Goal: Task Accomplishment & Management: Use online tool/utility

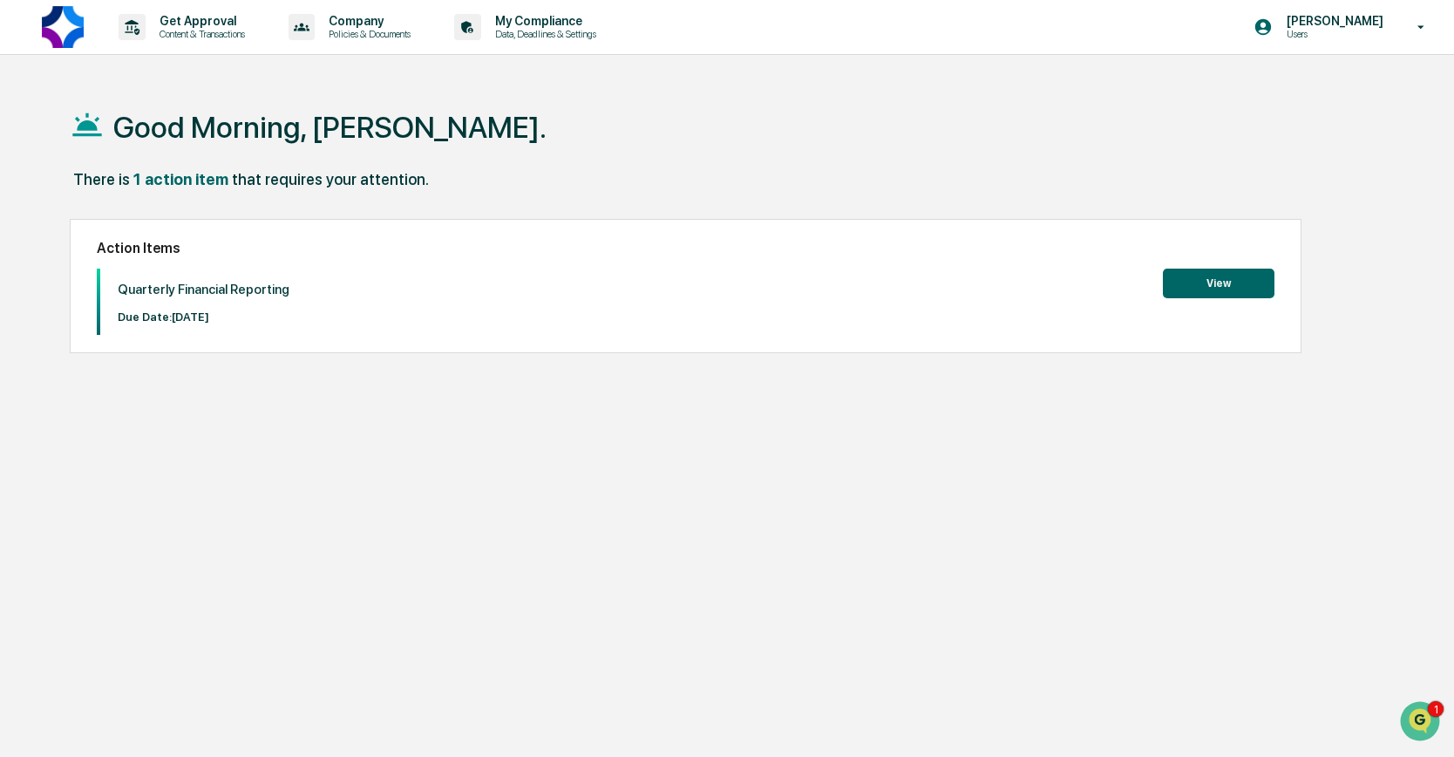
click at [1216, 283] on button "View" at bounding box center [1219, 283] width 112 height 30
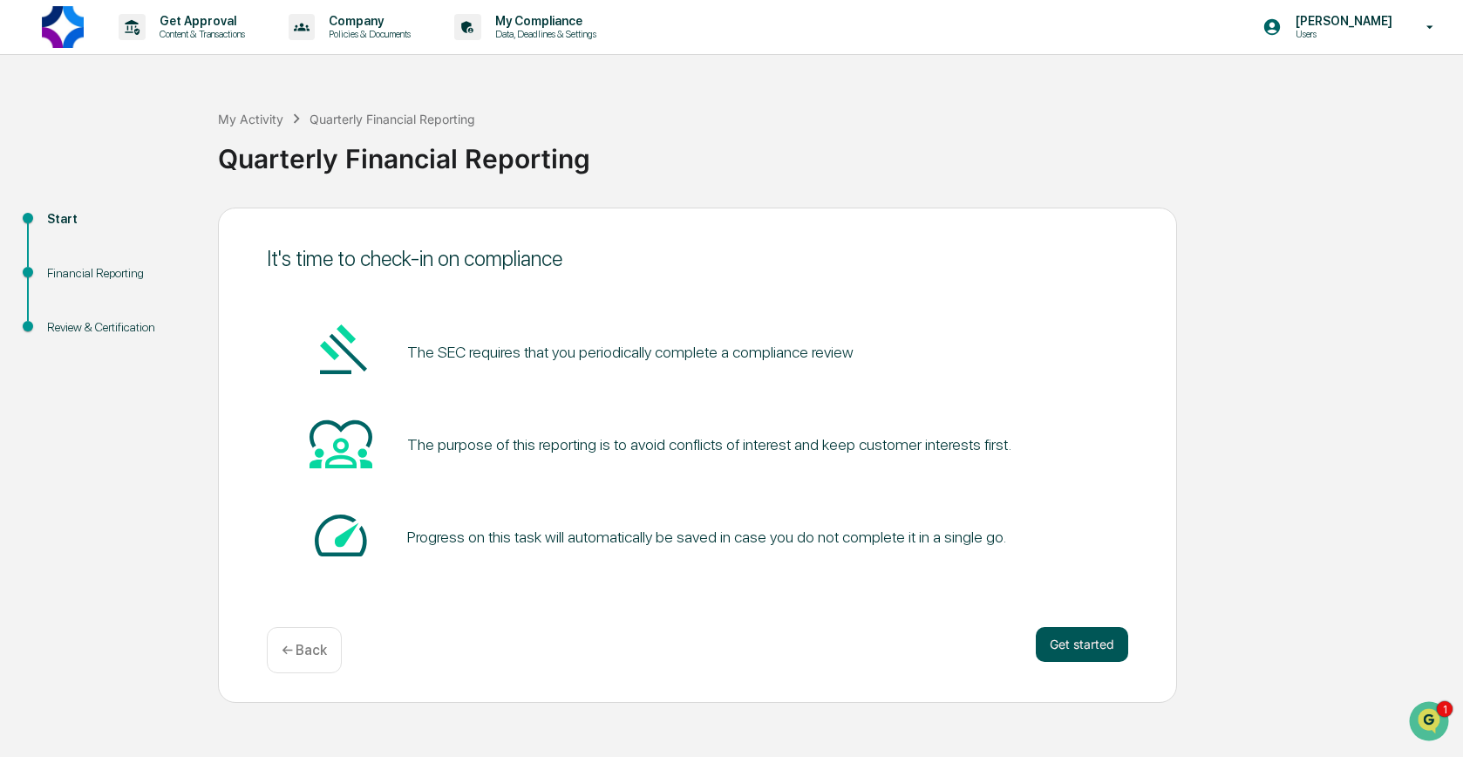
click at [1114, 637] on button "Get started" at bounding box center [1082, 644] width 92 height 35
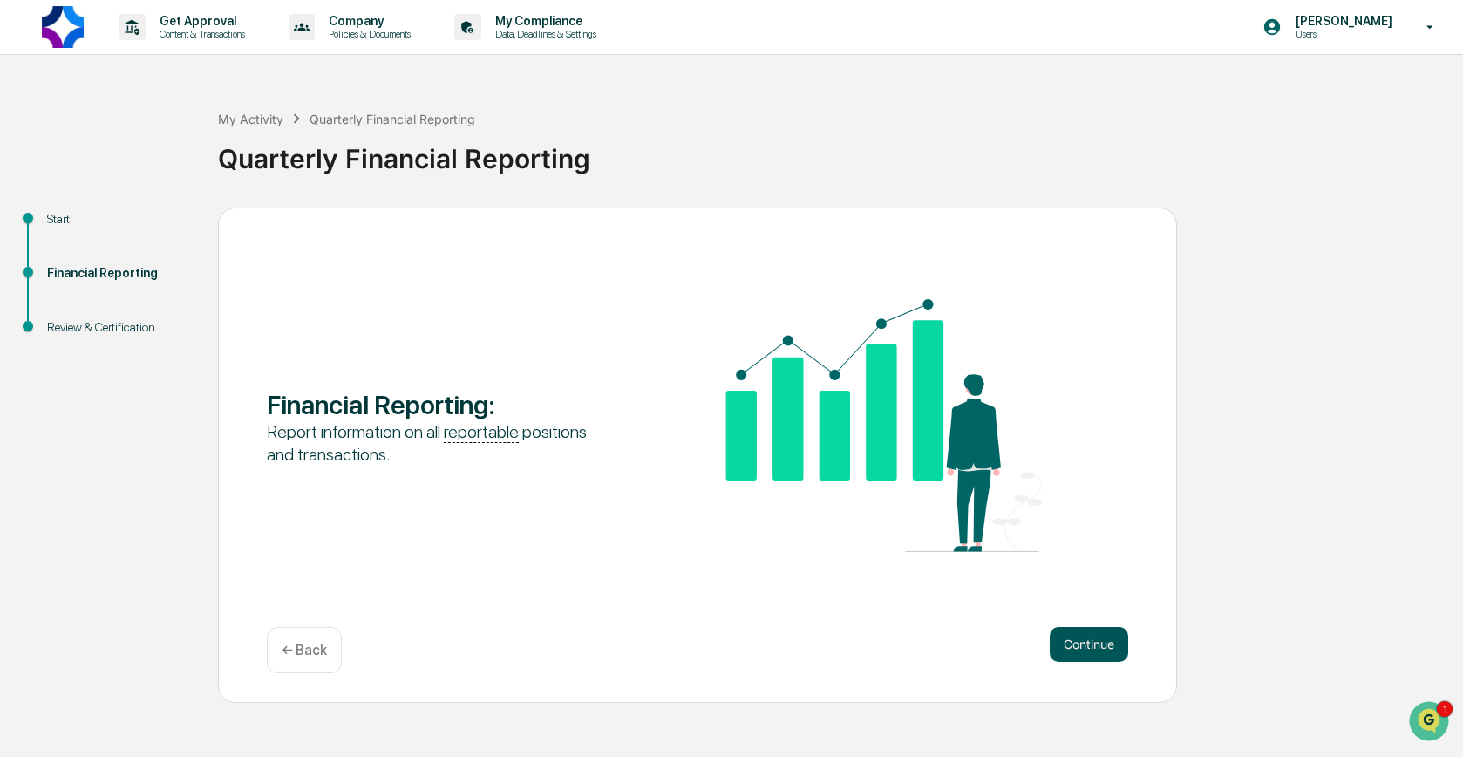
click at [1079, 634] on button "Continue" at bounding box center [1088, 644] width 78 height 35
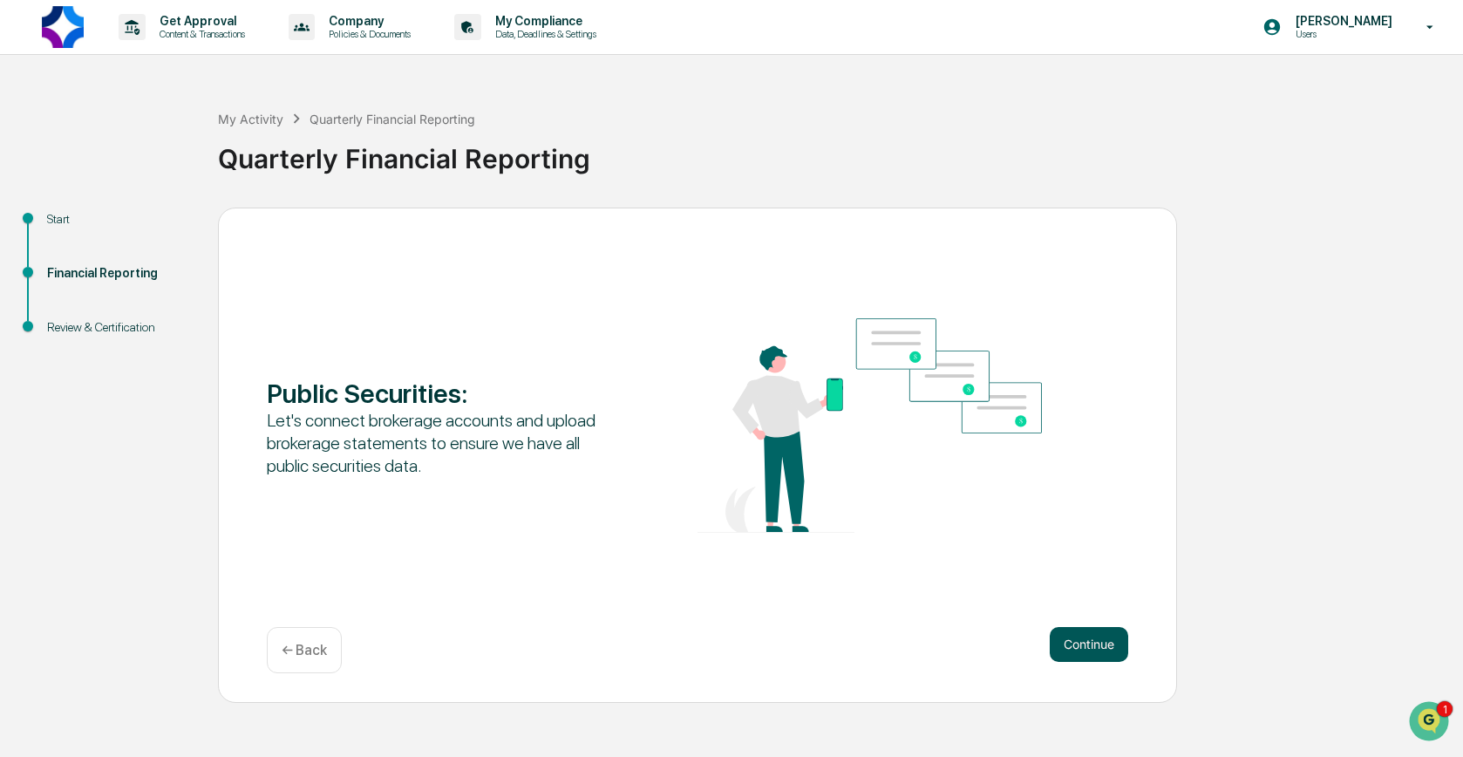
click at [1083, 643] on button "Continue" at bounding box center [1088, 644] width 78 height 35
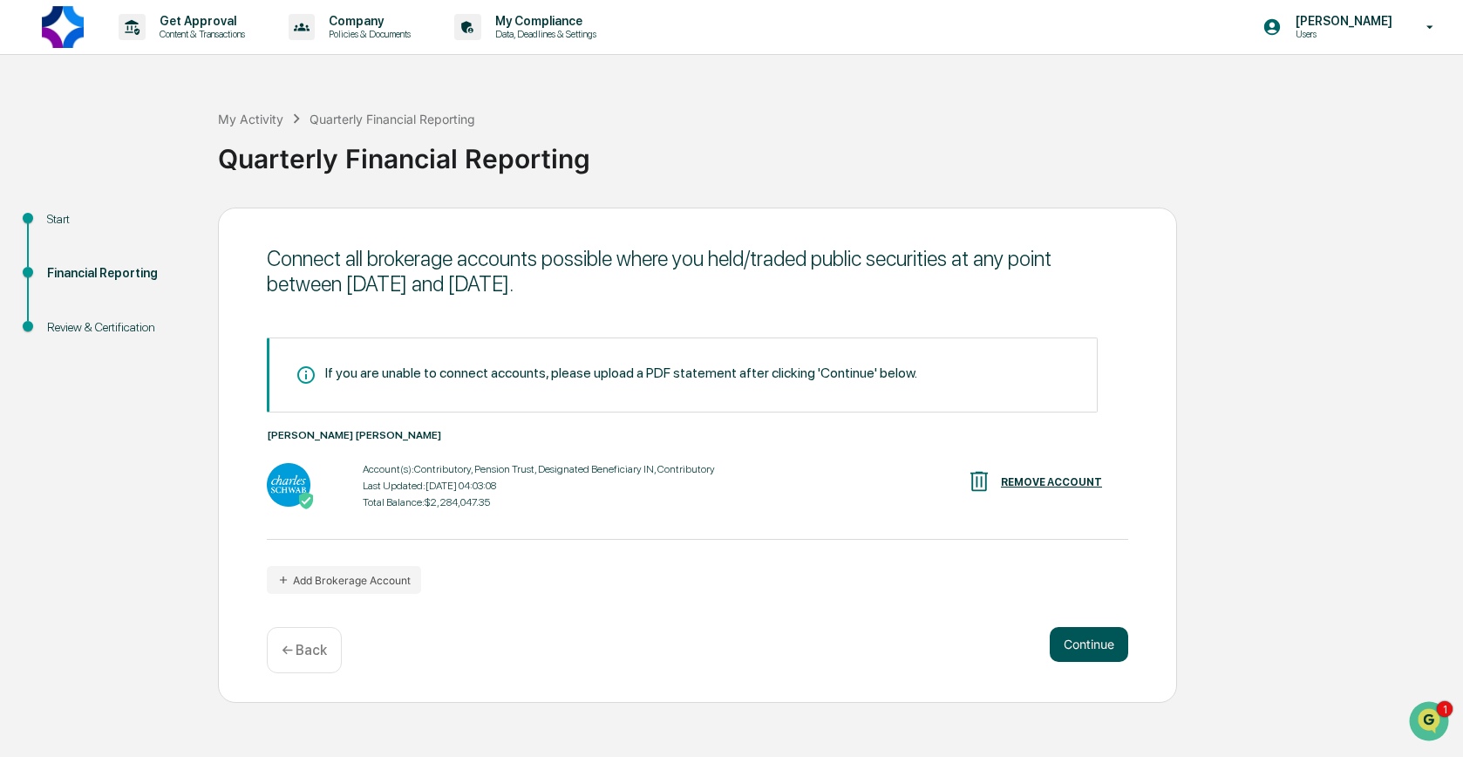
click at [1089, 642] on button "Continue" at bounding box center [1088, 644] width 78 height 35
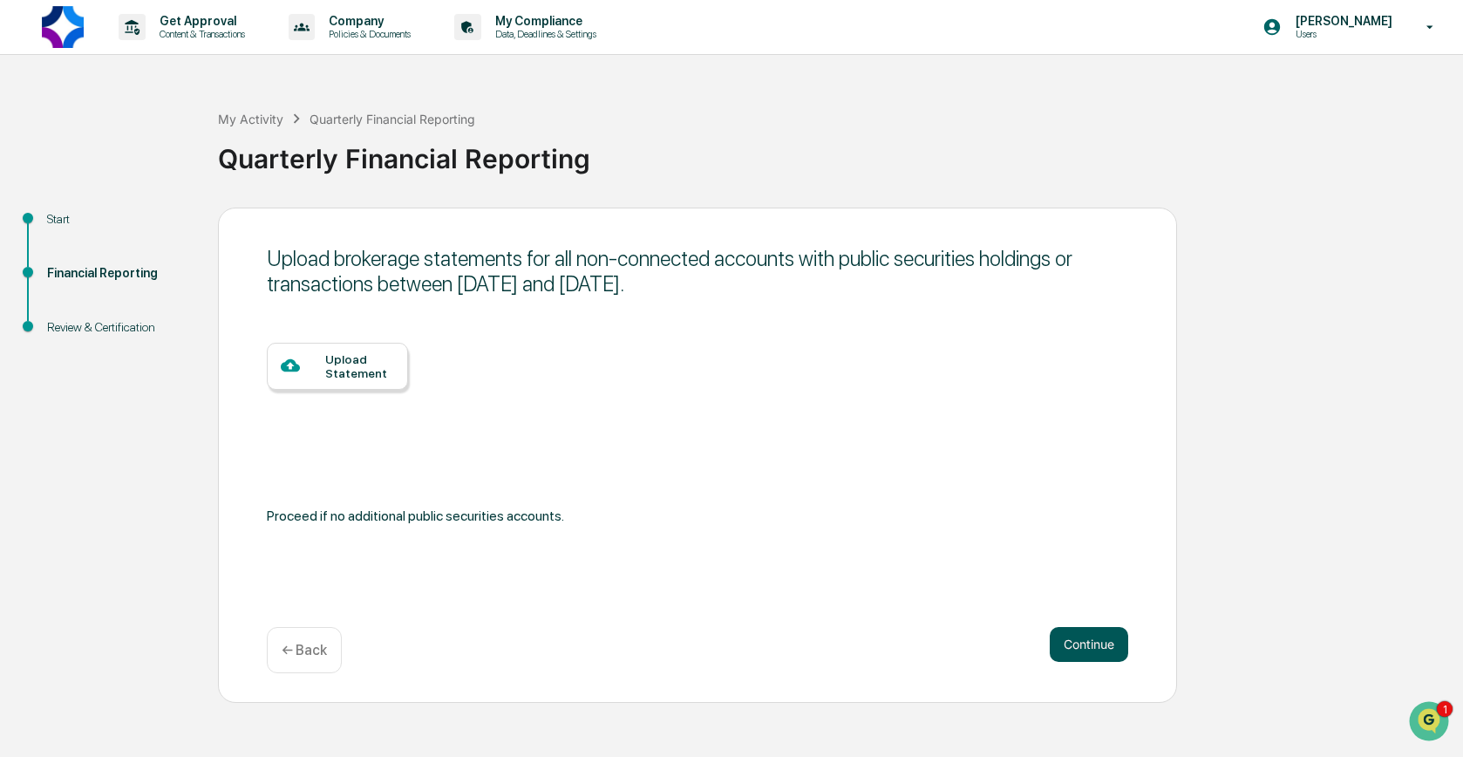
click at [1089, 647] on button "Continue" at bounding box center [1088, 644] width 78 height 35
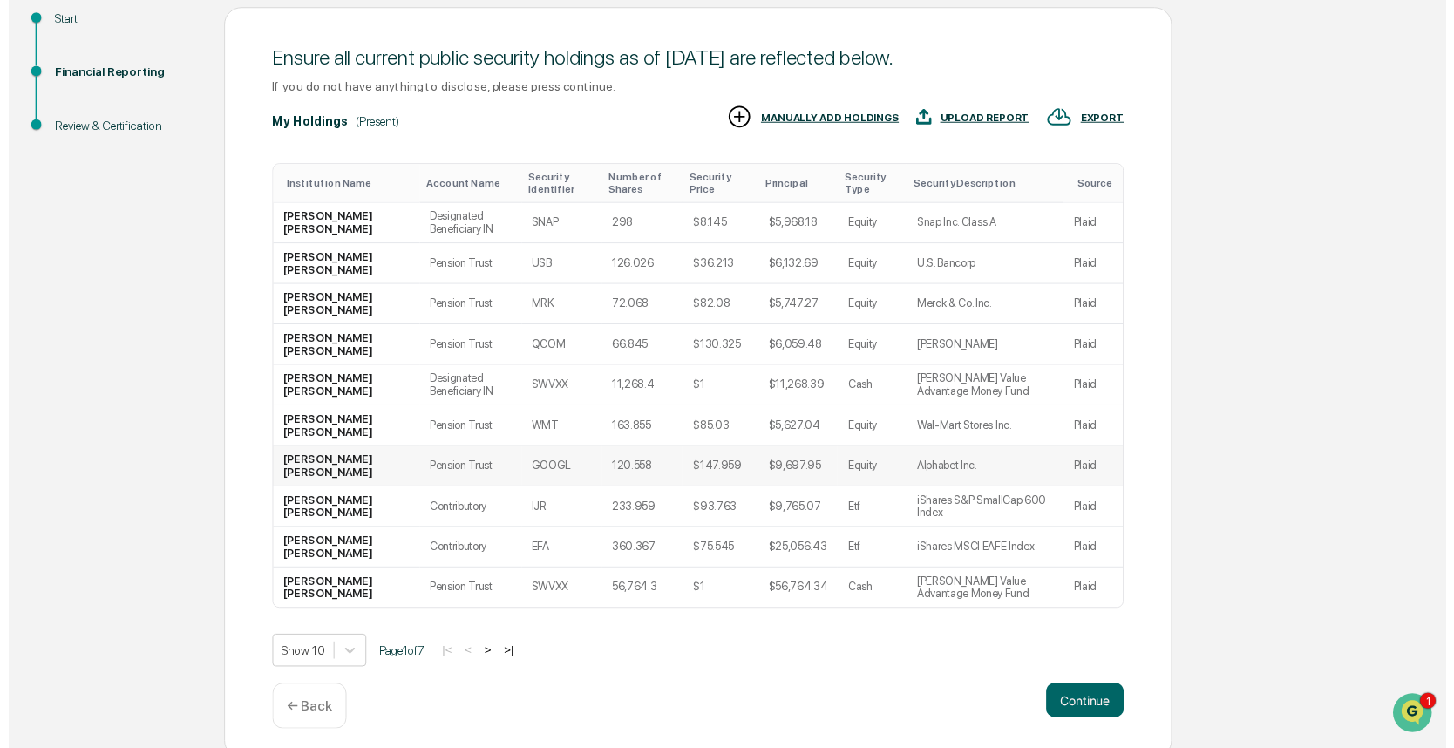
scroll to position [210, 0]
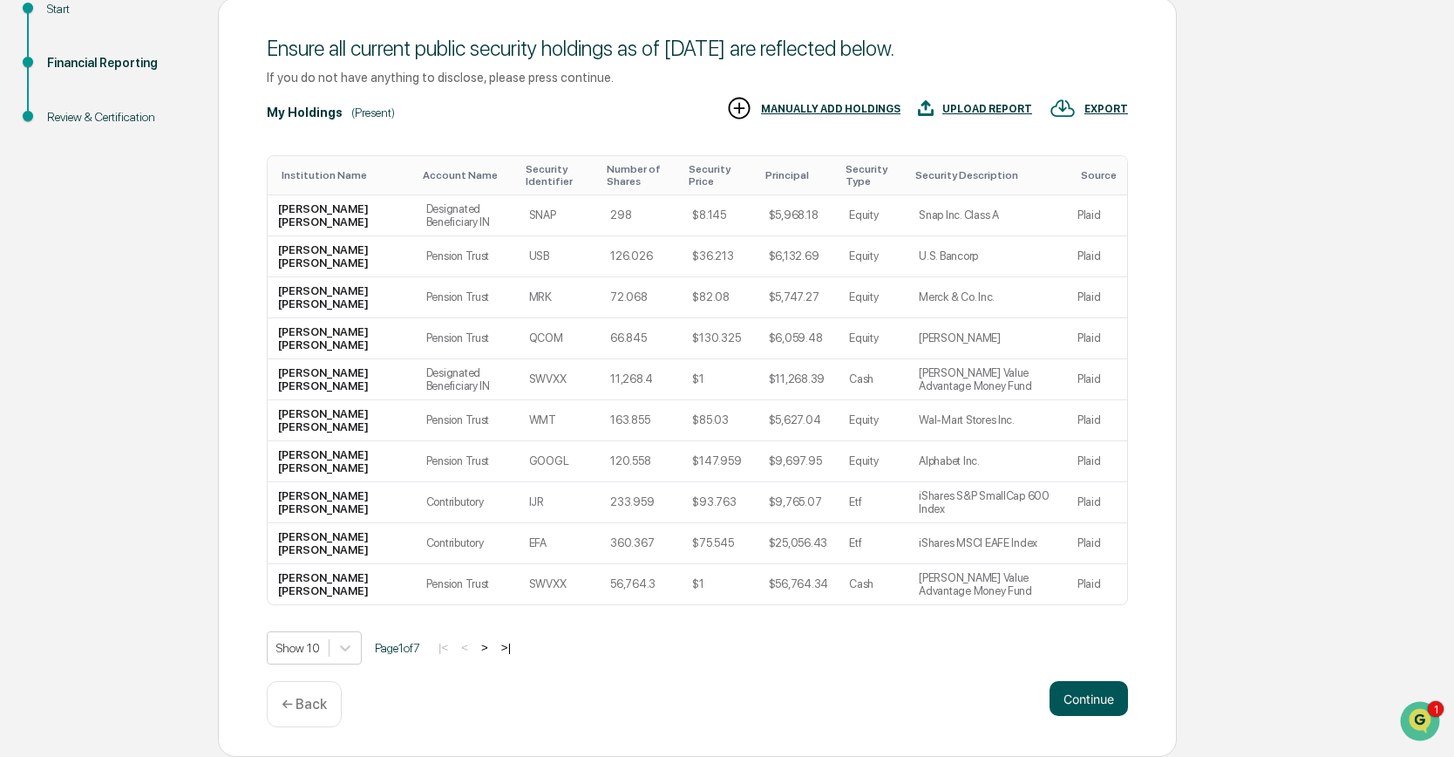
click at [1098, 697] on button "Continue" at bounding box center [1088, 698] width 78 height 35
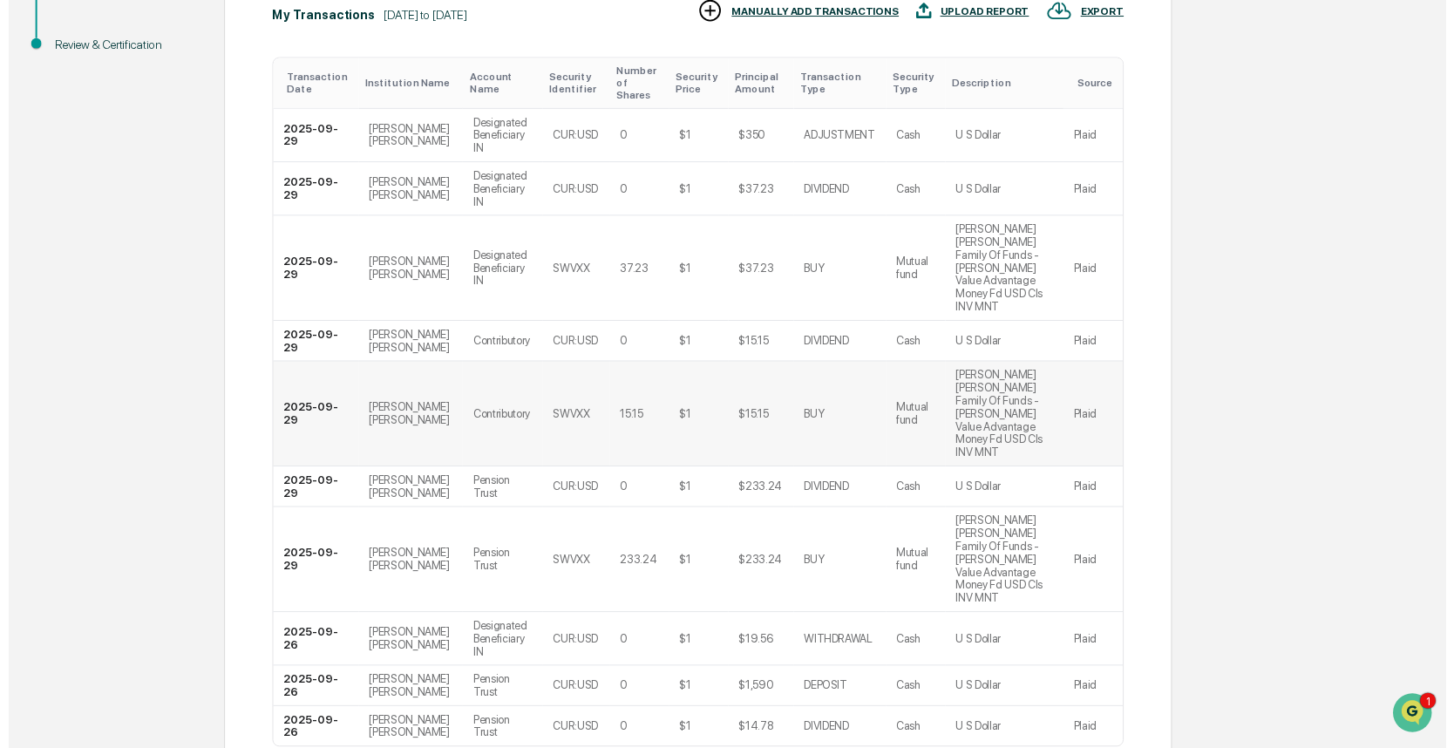
scroll to position [289, 0]
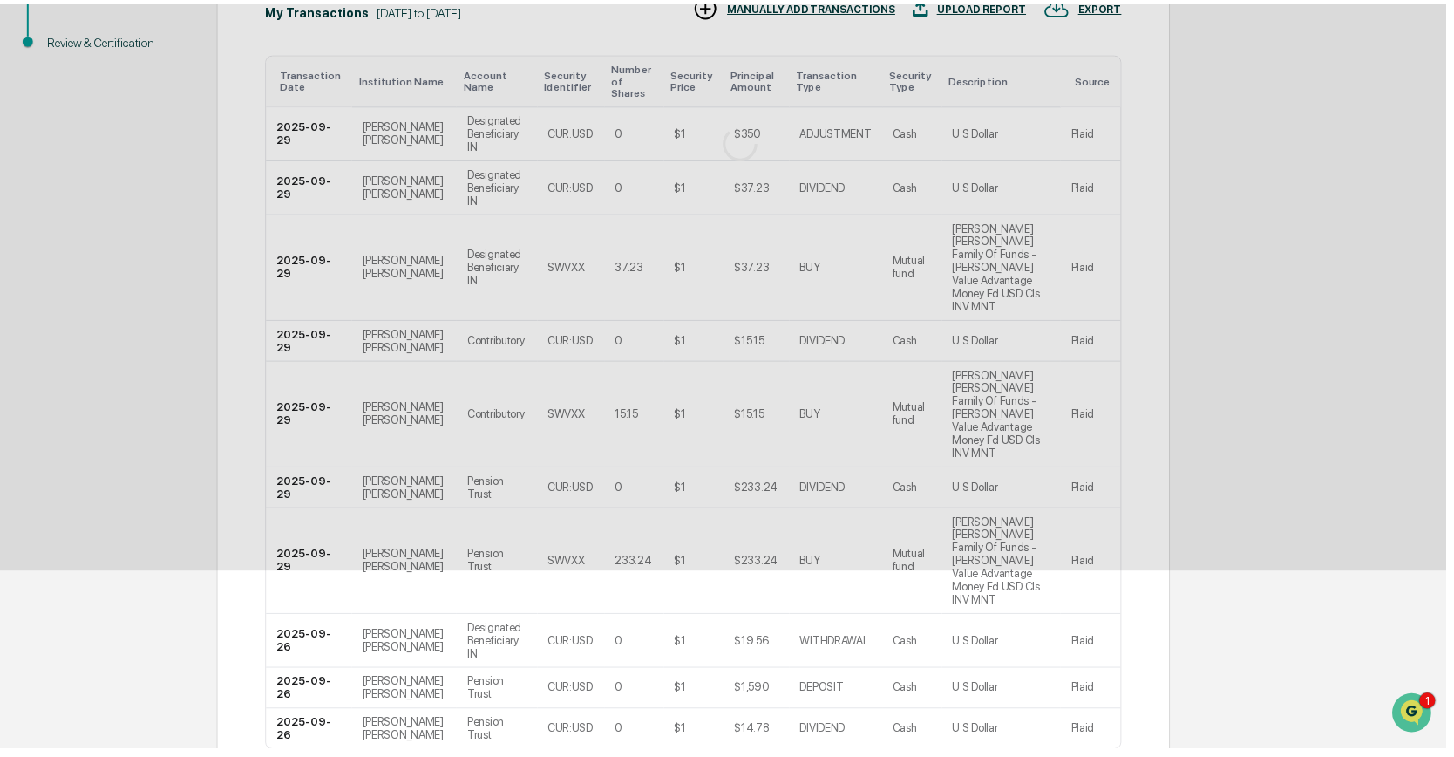
scroll to position [0, 0]
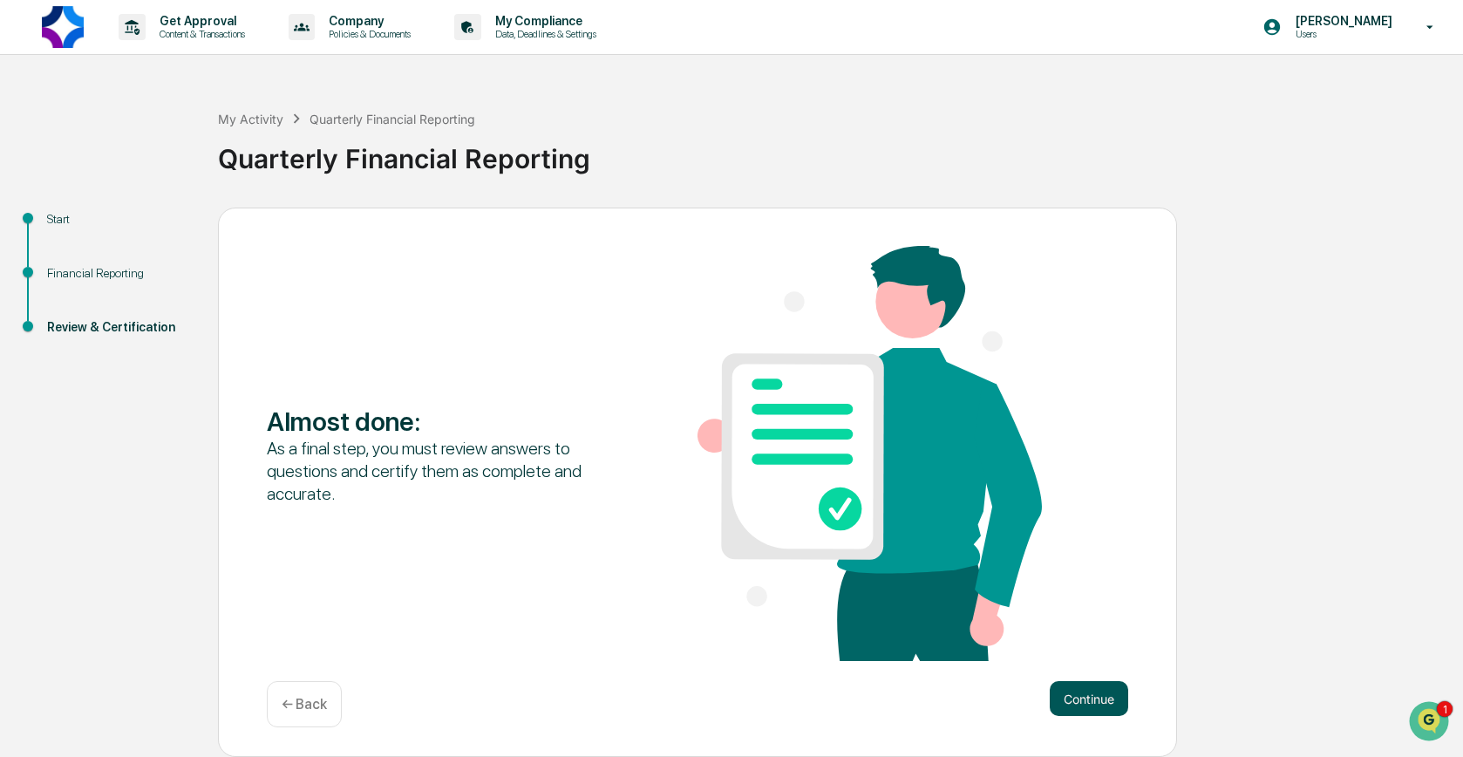
click at [1103, 695] on button "Continue" at bounding box center [1088, 698] width 78 height 35
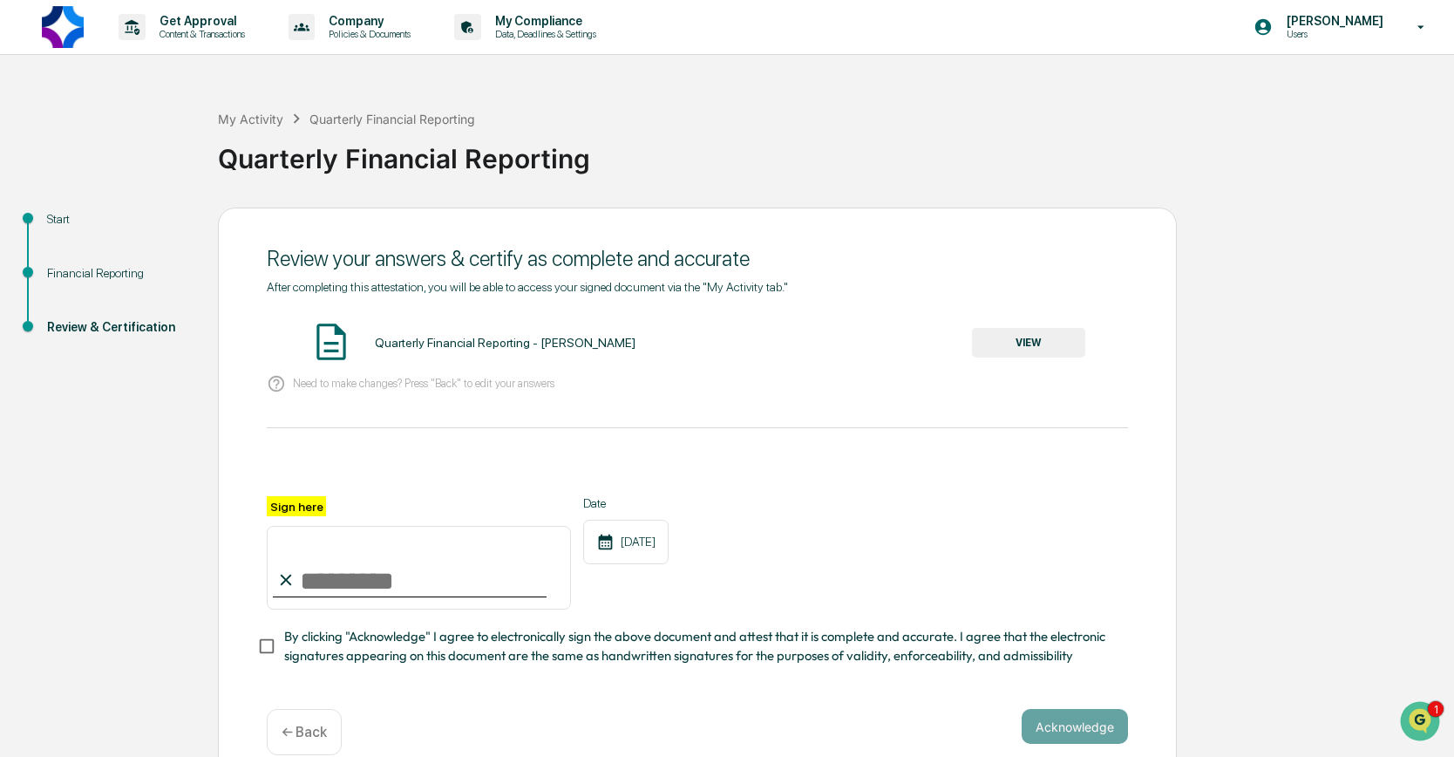
click at [1021, 346] on button "VIEW" at bounding box center [1028, 343] width 113 height 30
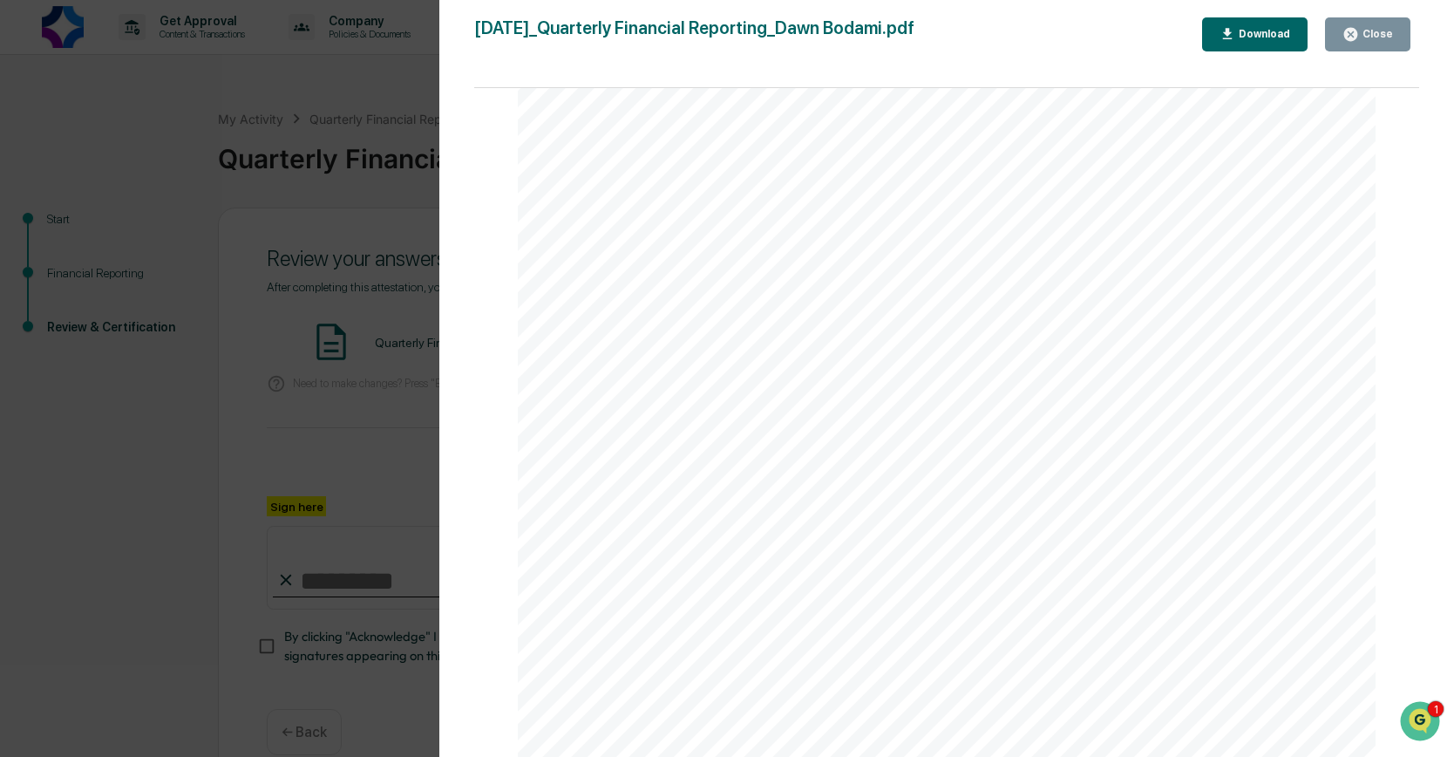
scroll to position [2876, 0]
click at [1357, 33] on icon "button" at bounding box center [1350, 34] width 13 height 13
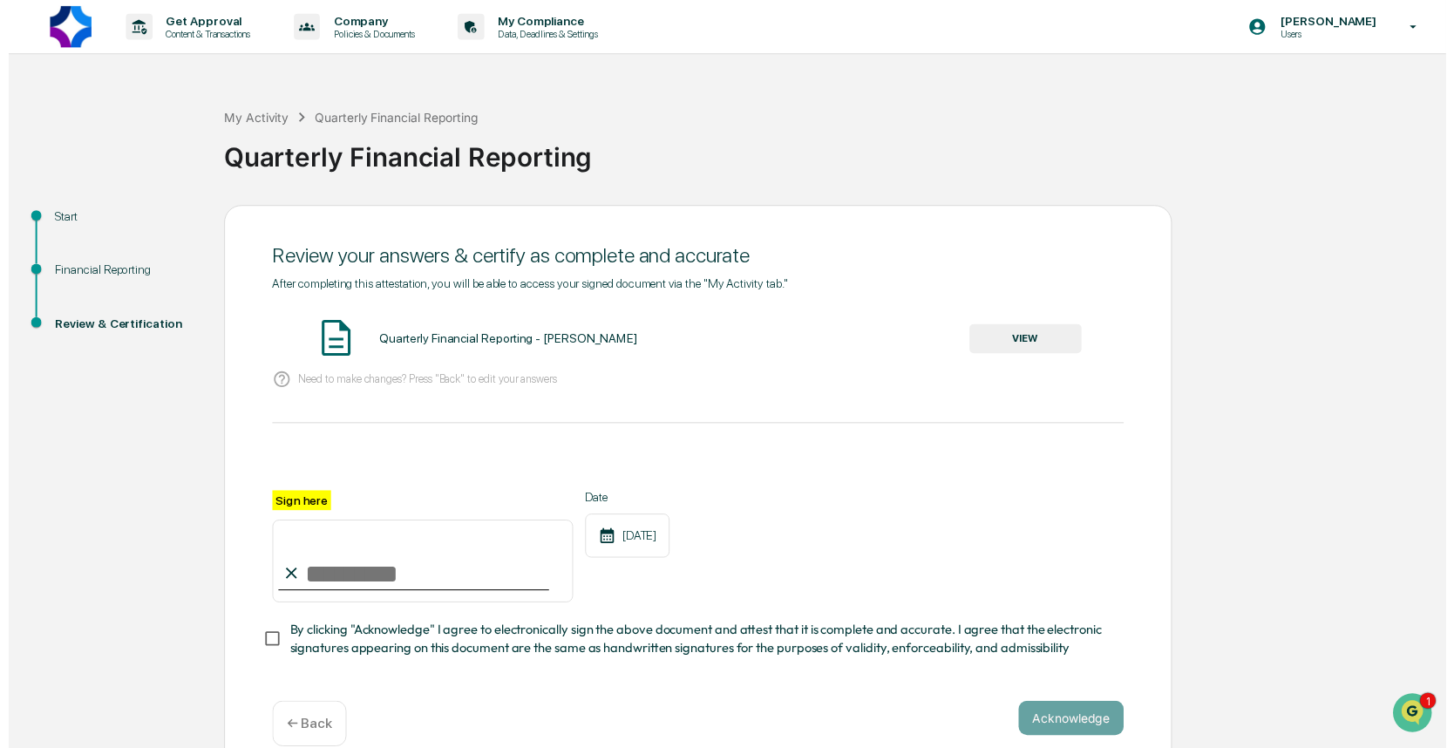
scroll to position [33, 0]
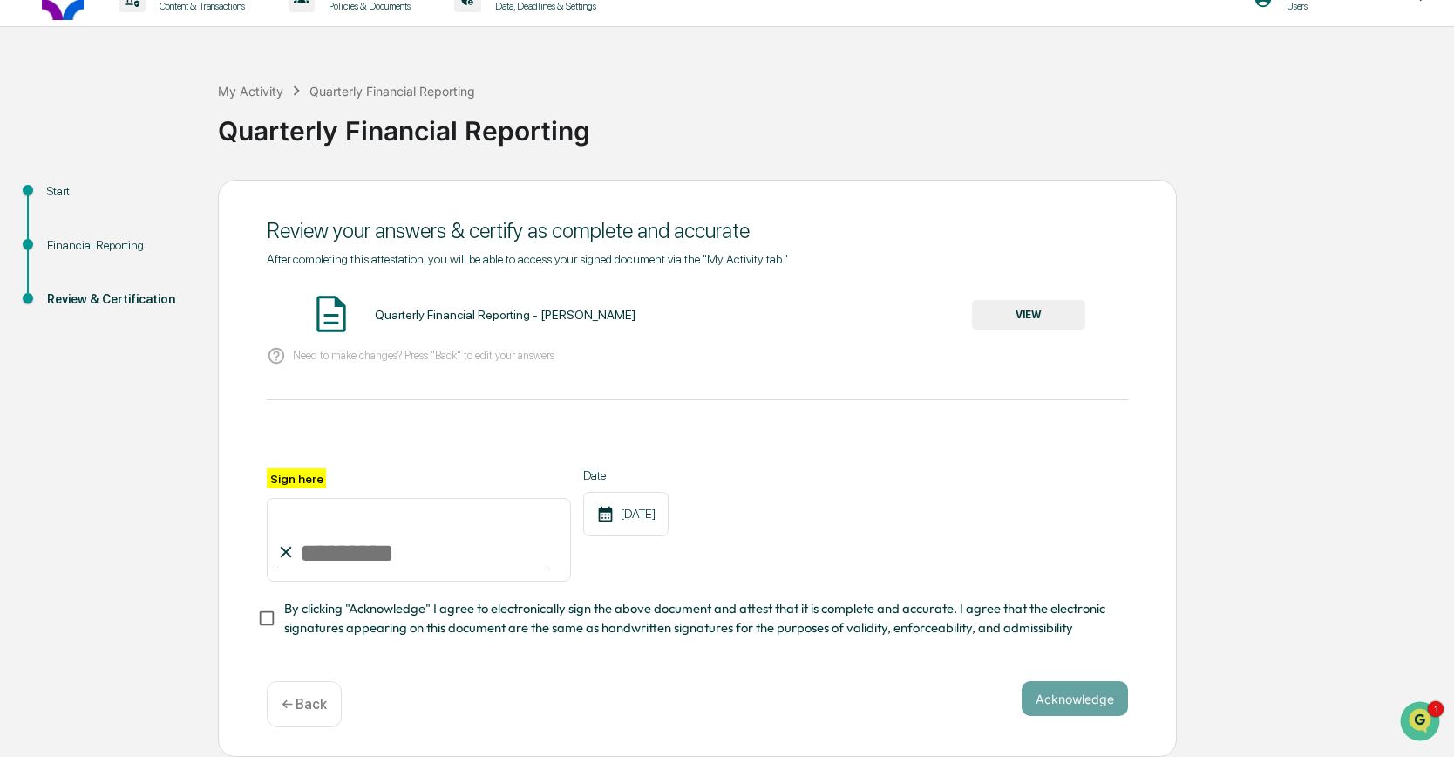
click at [317, 707] on p "← Back" at bounding box center [304, 704] width 45 height 17
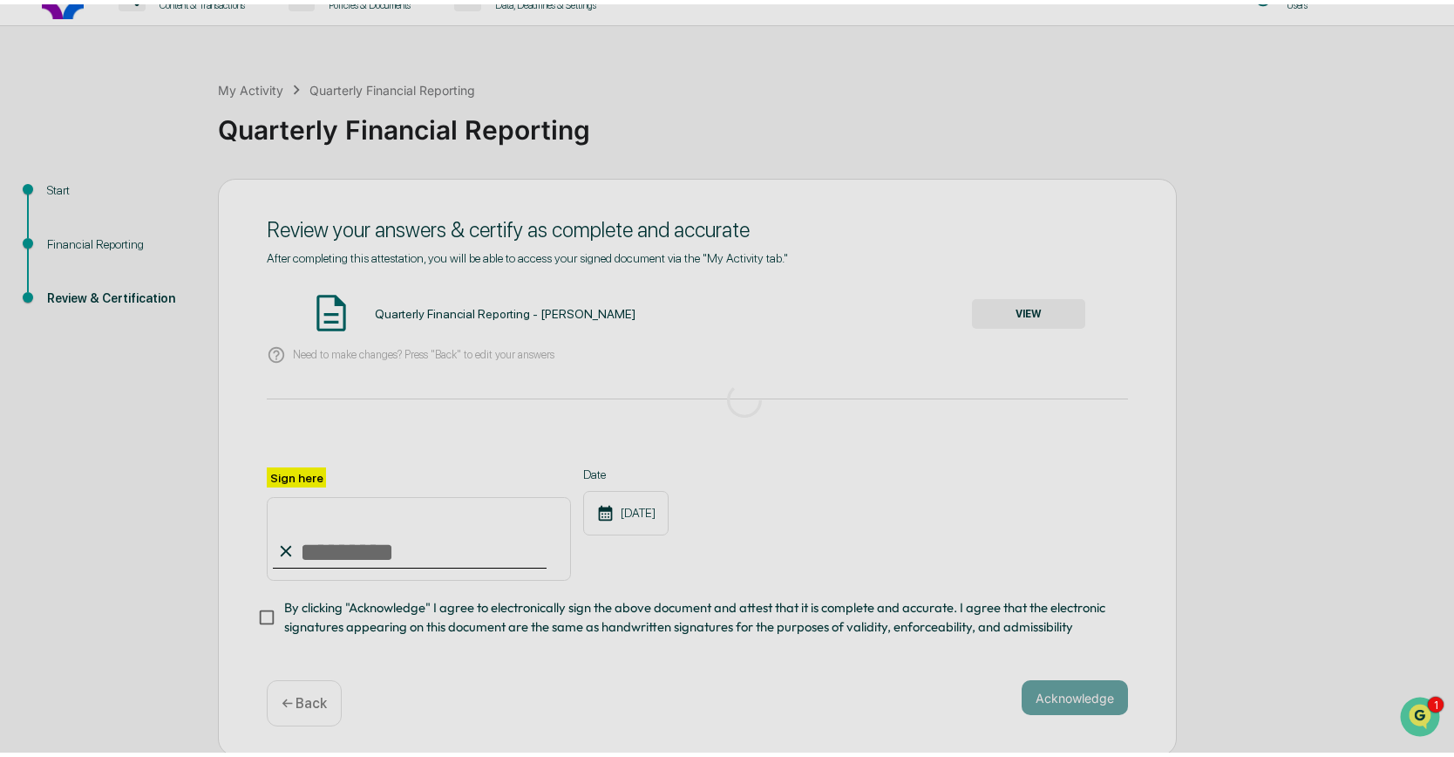
scroll to position [0, 0]
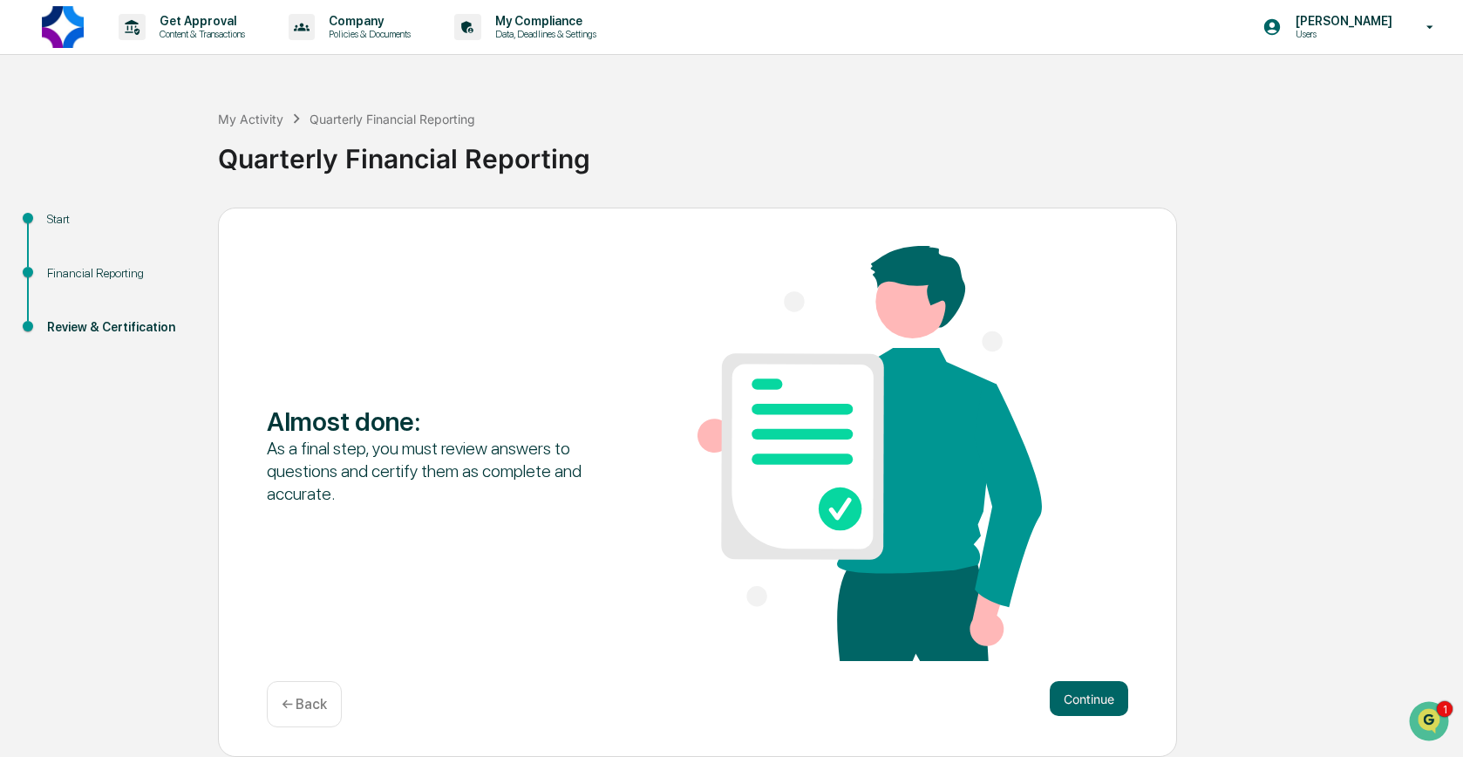
click at [300, 699] on p "← Back" at bounding box center [304, 704] width 45 height 17
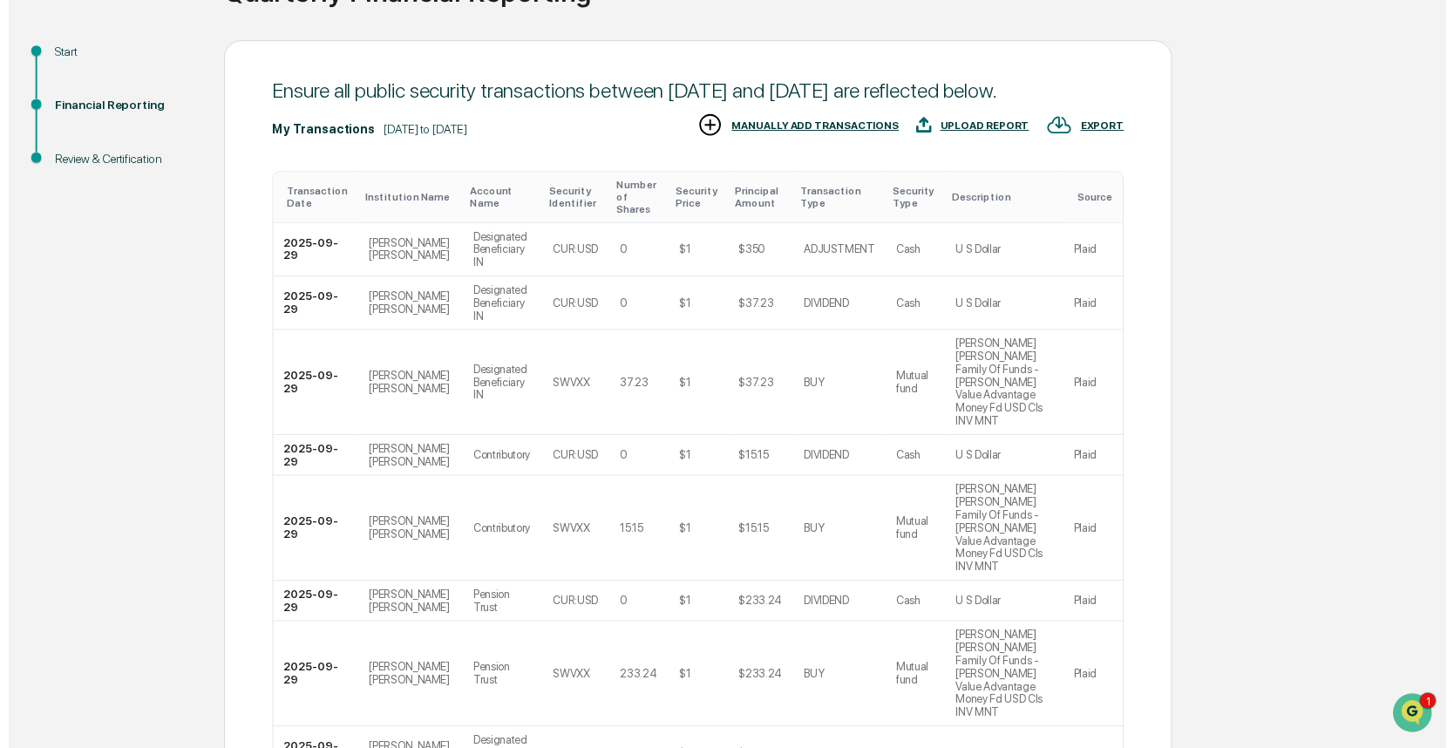
scroll to position [289, 0]
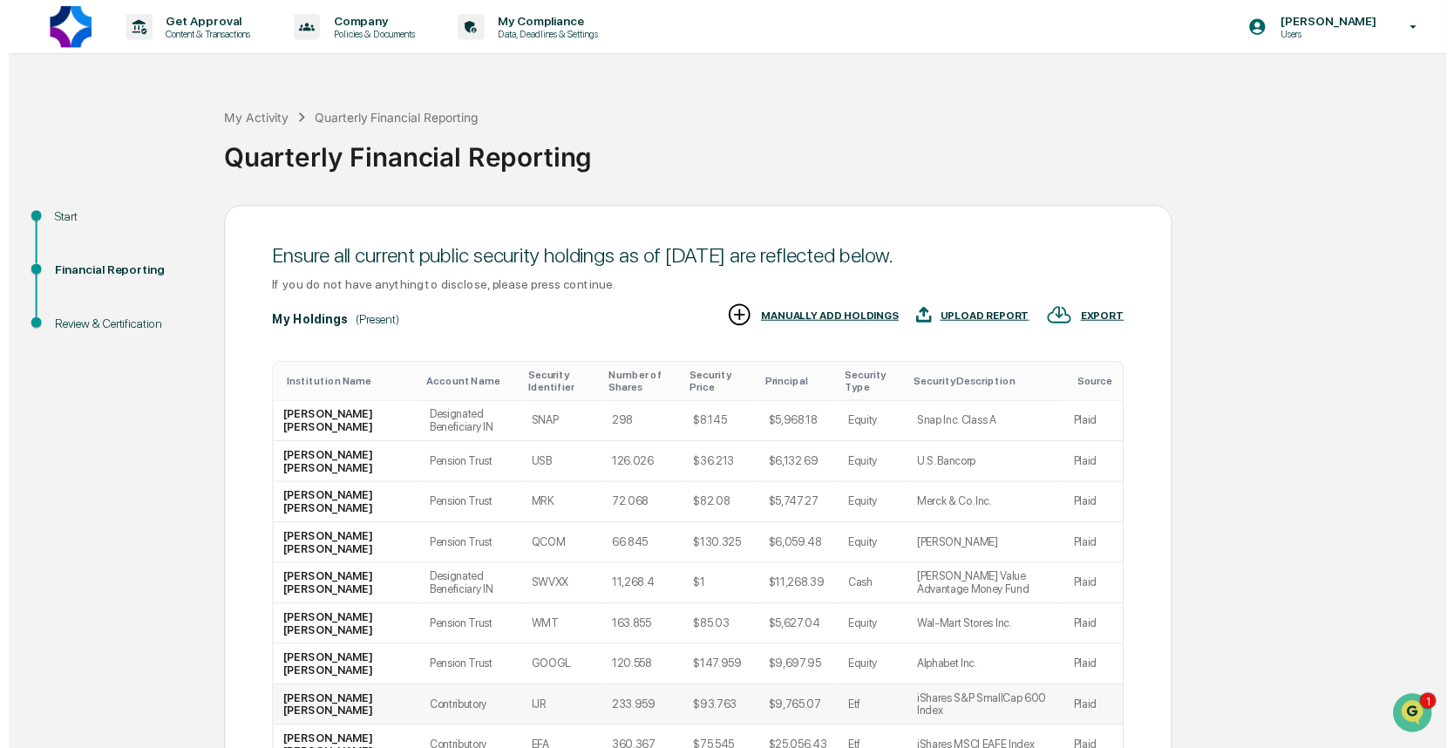
scroll to position [210, 0]
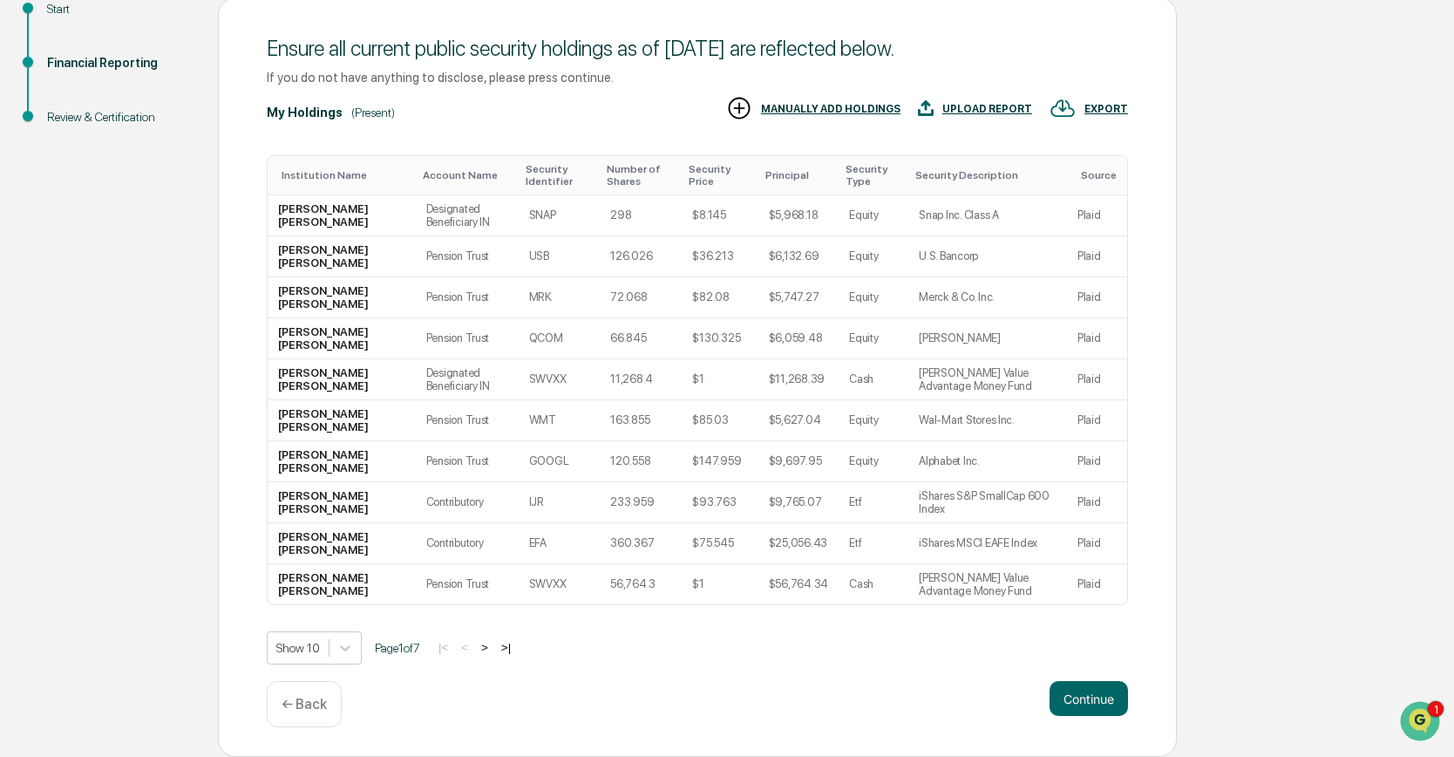
click at [311, 702] on p "← Back" at bounding box center [304, 704] width 45 height 17
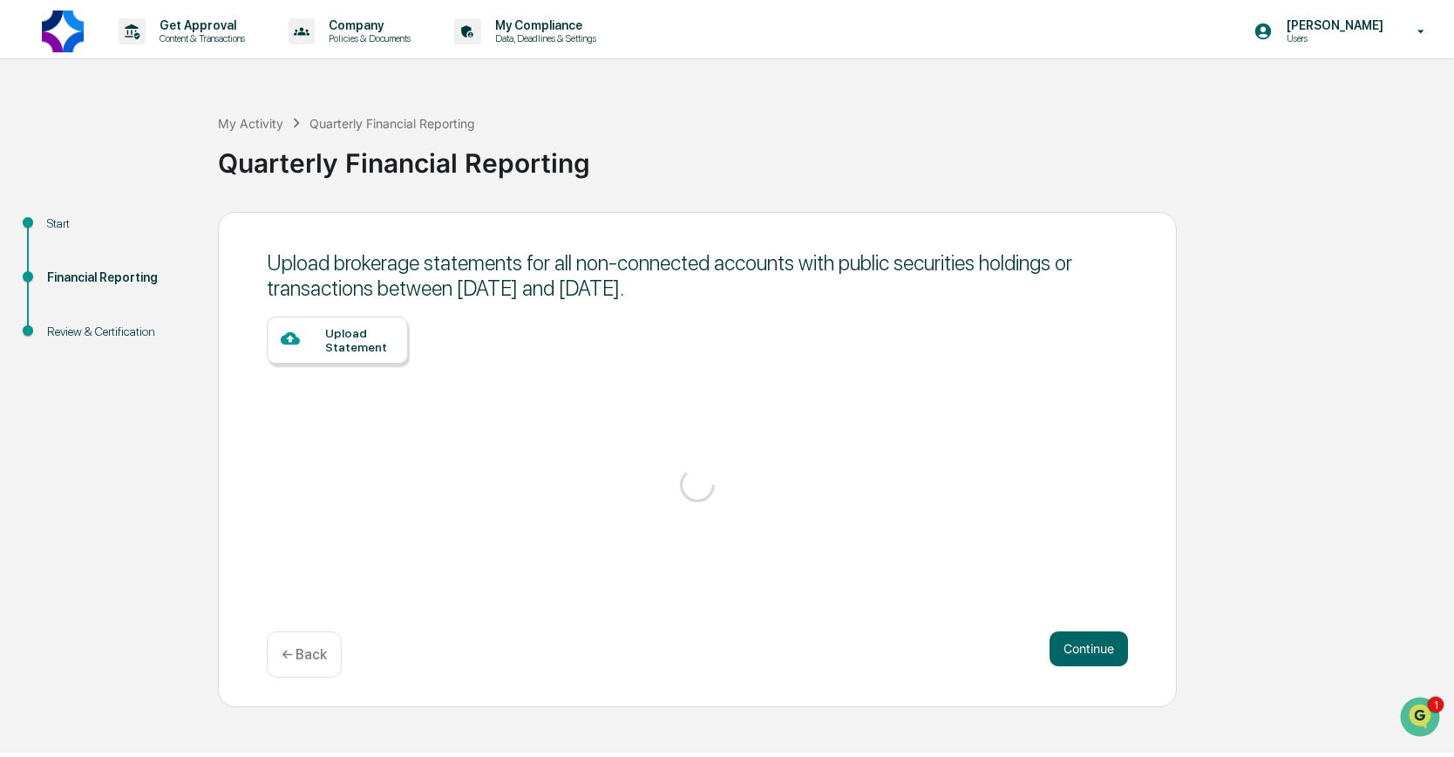
scroll to position [0, 0]
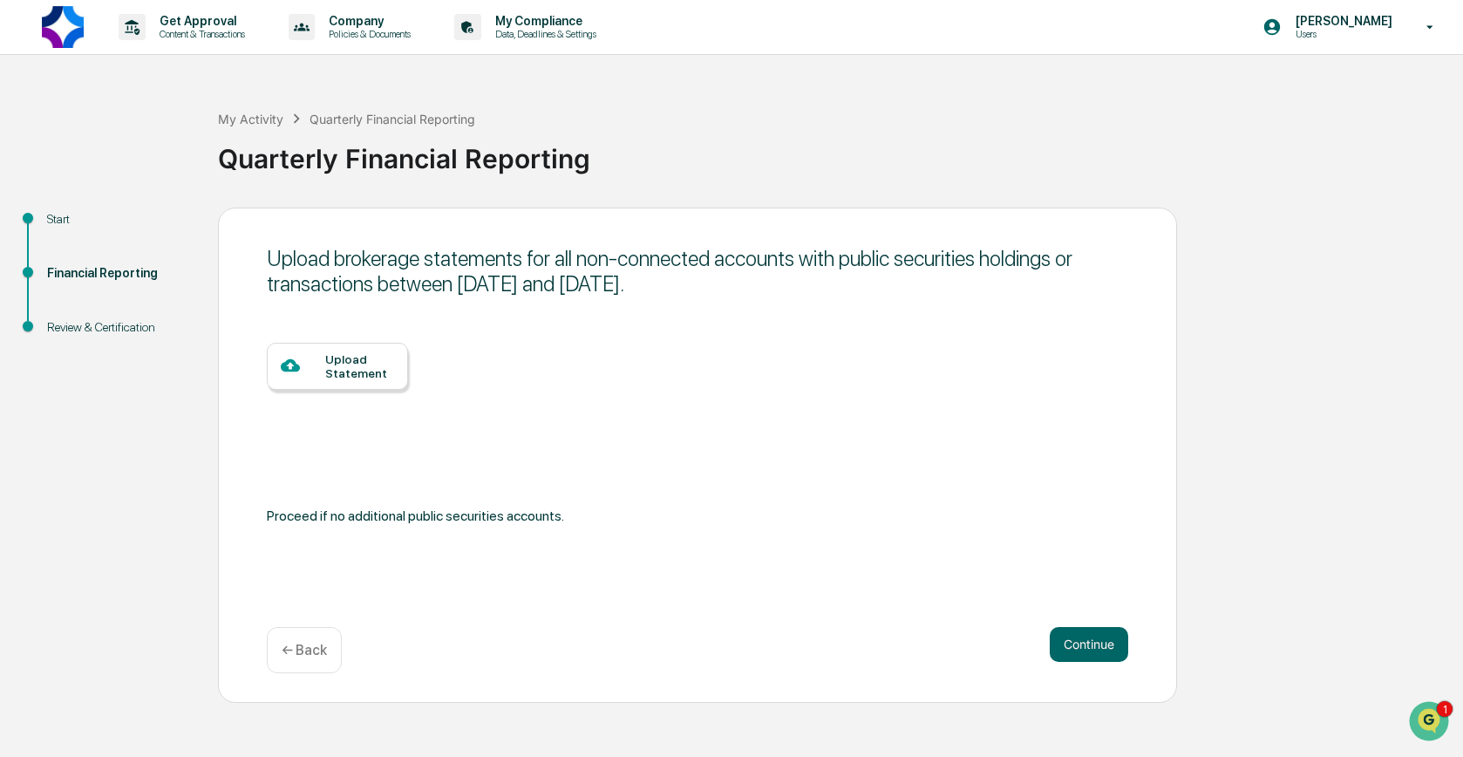
click at [313, 652] on p "← Back" at bounding box center [304, 650] width 45 height 17
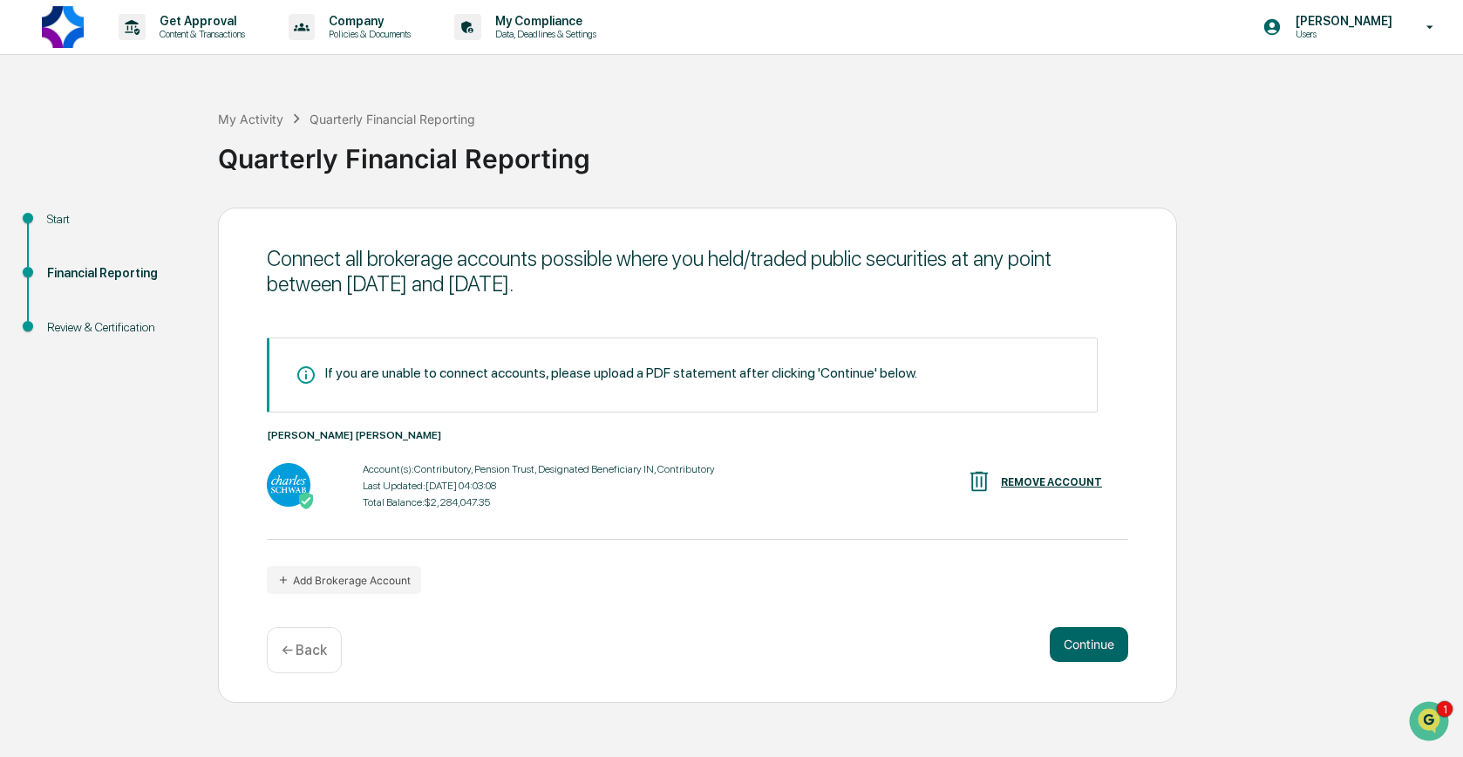
click at [598, 480] on div "Last Updated: [DATE] 04:03:08" at bounding box center [539, 485] width 352 height 12
click at [569, 458] on div "[PERSON_NAME] [PERSON_NAME] Account(s): Contributory, Pension Trust, Designated…" at bounding box center [697, 471] width 861 height 84
click at [478, 479] on div "Account(s): Contributory, Pension Trust, Designated Beneficiary IN, Contributor…" at bounding box center [539, 485] width 352 height 54
click at [440, 492] on div "Account(s): Contributory, Pension Trust, Designated Beneficiary IN, Contributor…" at bounding box center [539, 485] width 352 height 54
click at [626, 613] on div "Connect all brokerage accounts possible where you held/traded public securities…" at bounding box center [697, 454] width 959 height 495
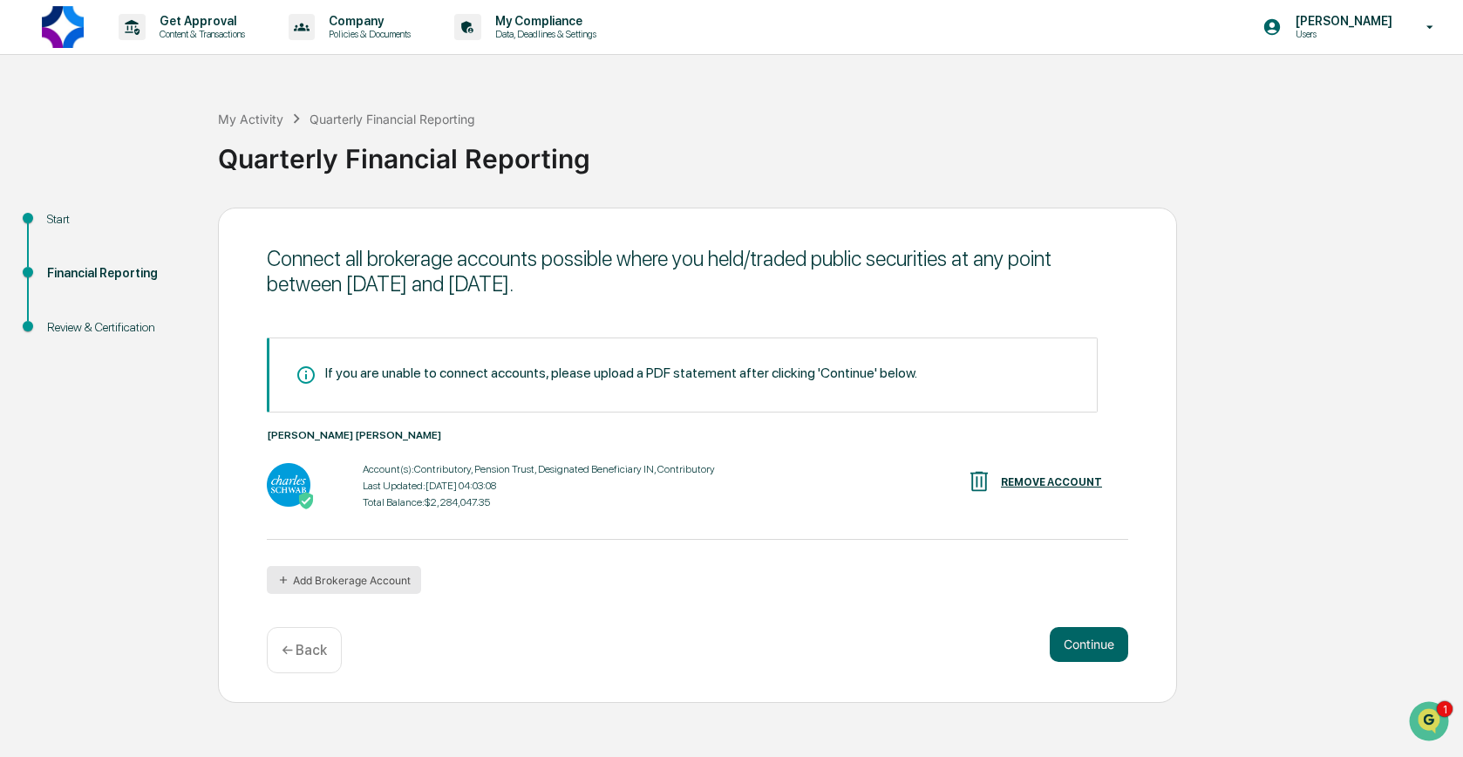
click at [336, 580] on button "Add Brokerage Account" at bounding box center [344, 580] width 154 height 28
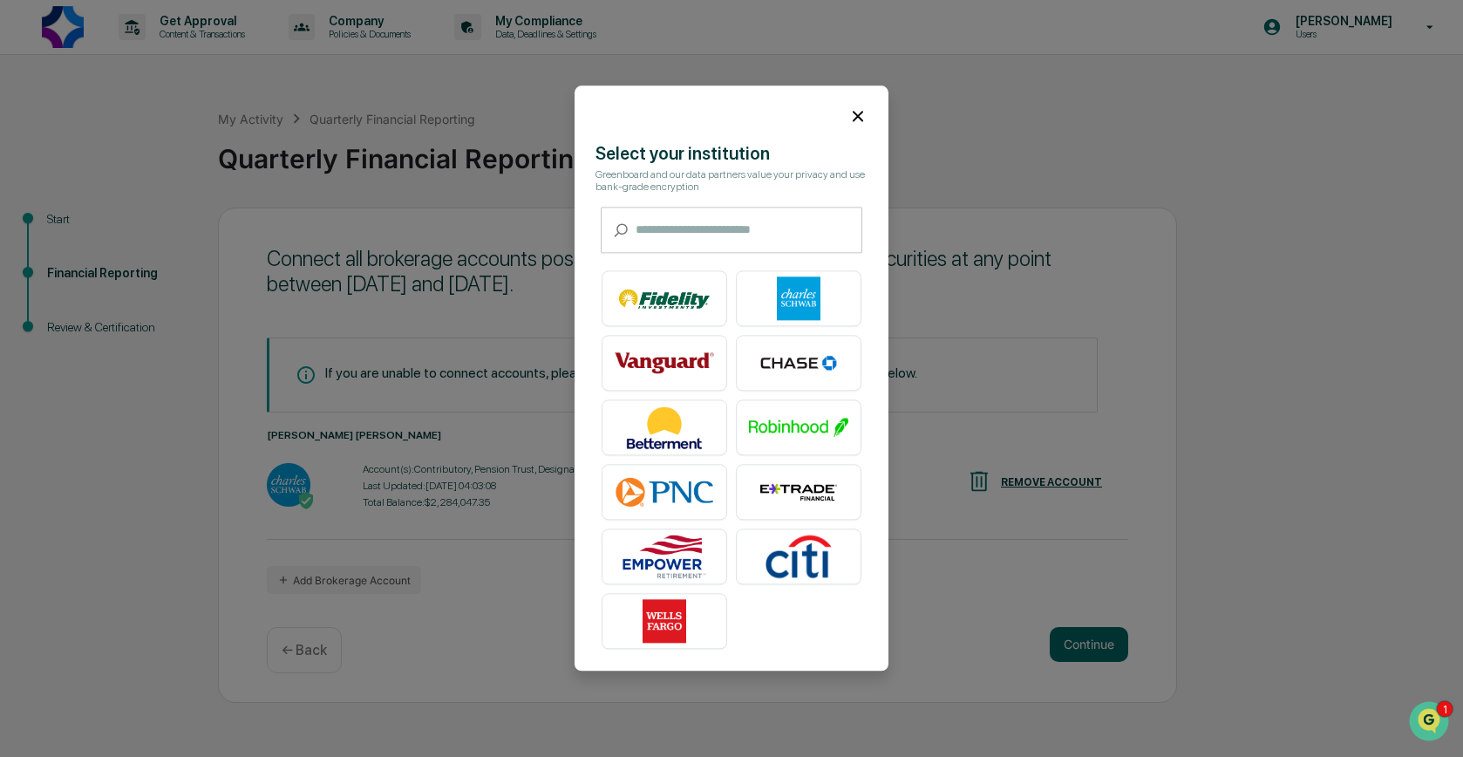
click at [848, 111] on icon at bounding box center [857, 115] width 19 height 19
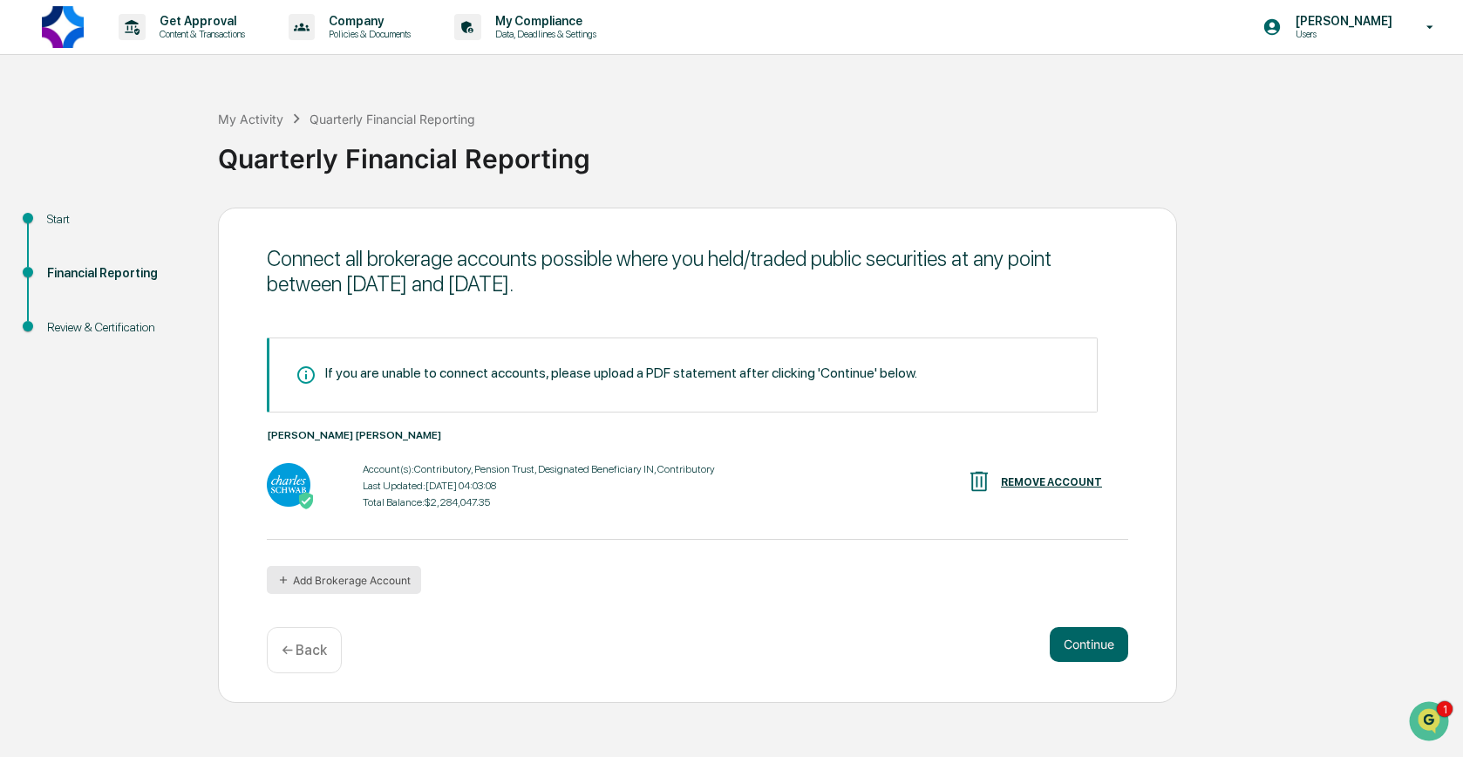
click at [329, 578] on button "Add Brokerage Account" at bounding box center [344, 580] width 154 height 28
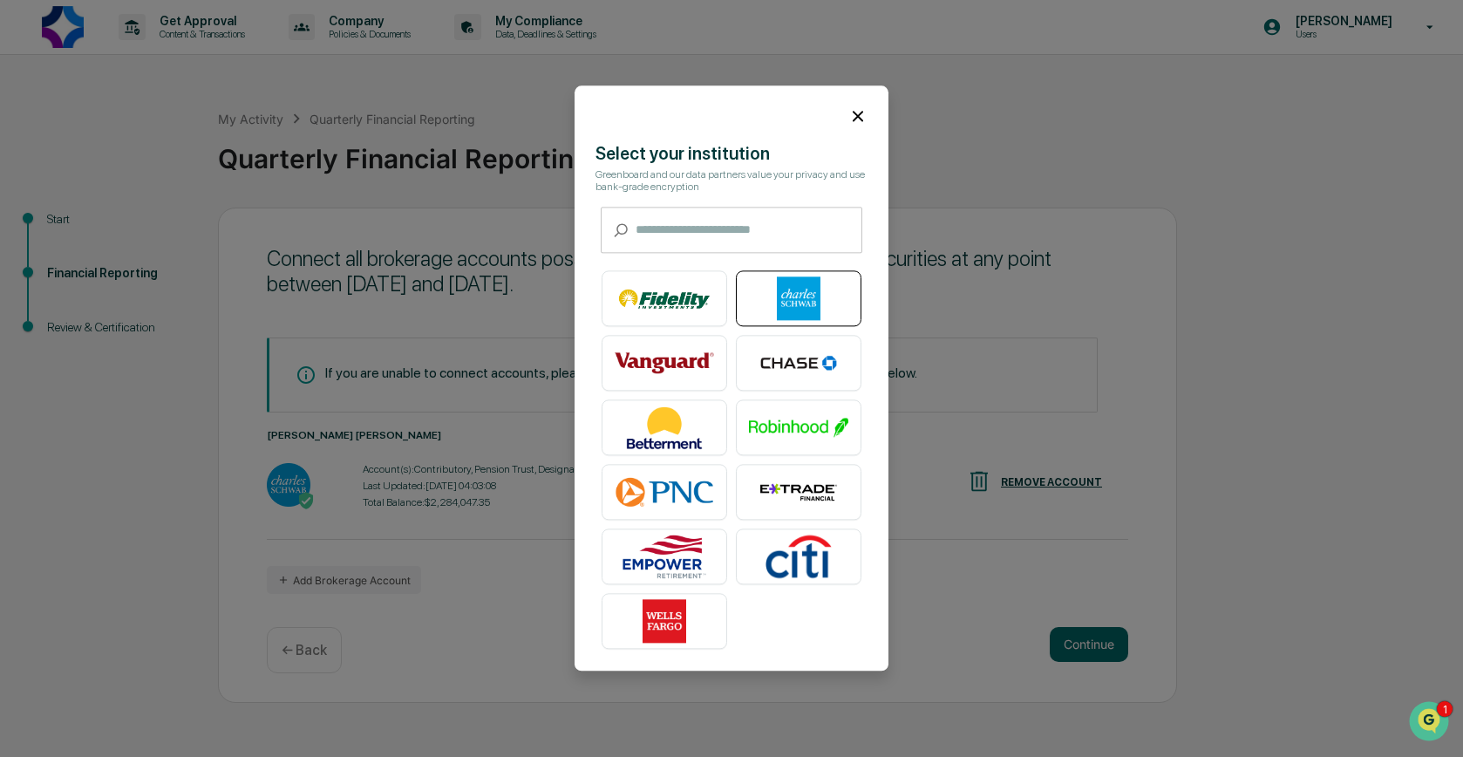
click at [801, 287] on img at bounding box center [798, 299] width 99 height 44
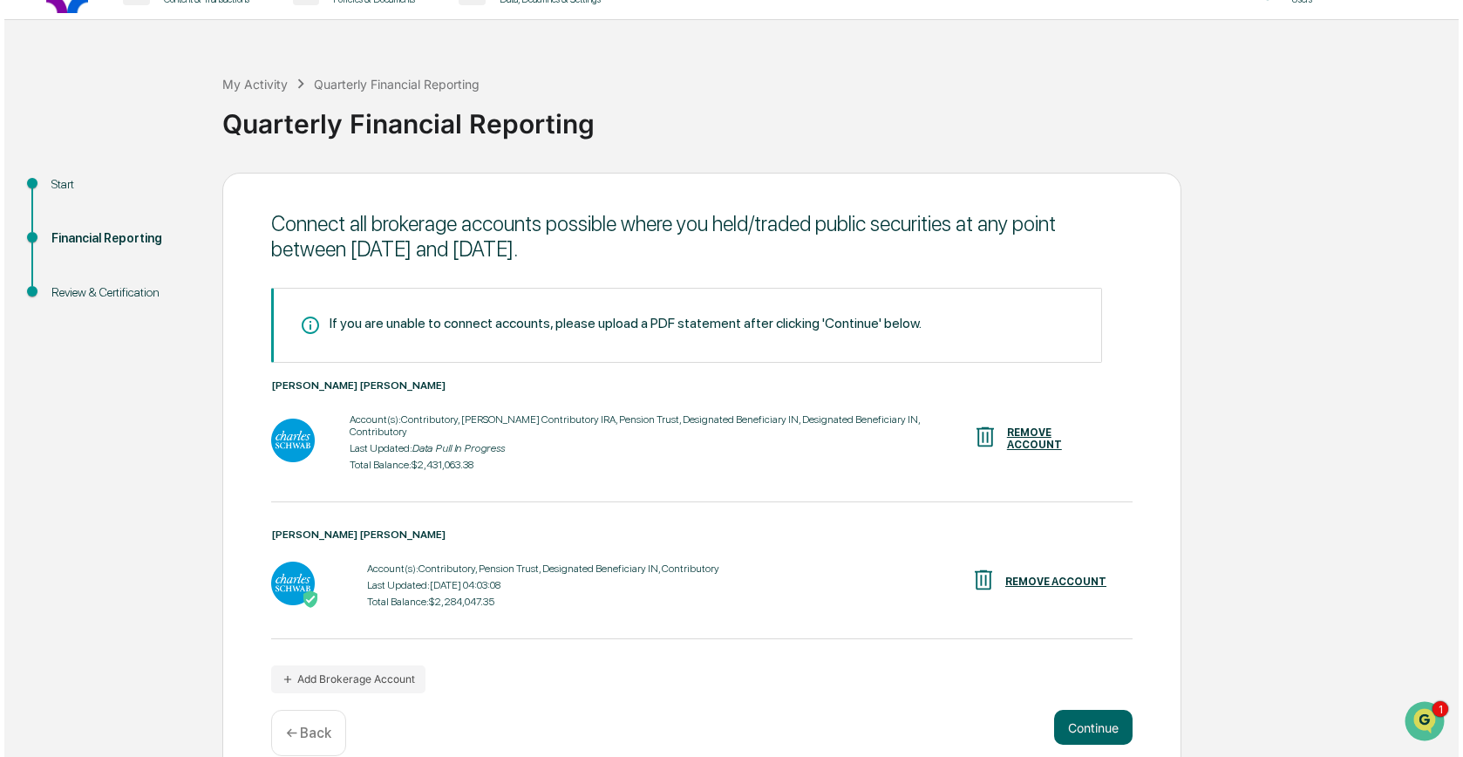
scroll to position [51, 0]
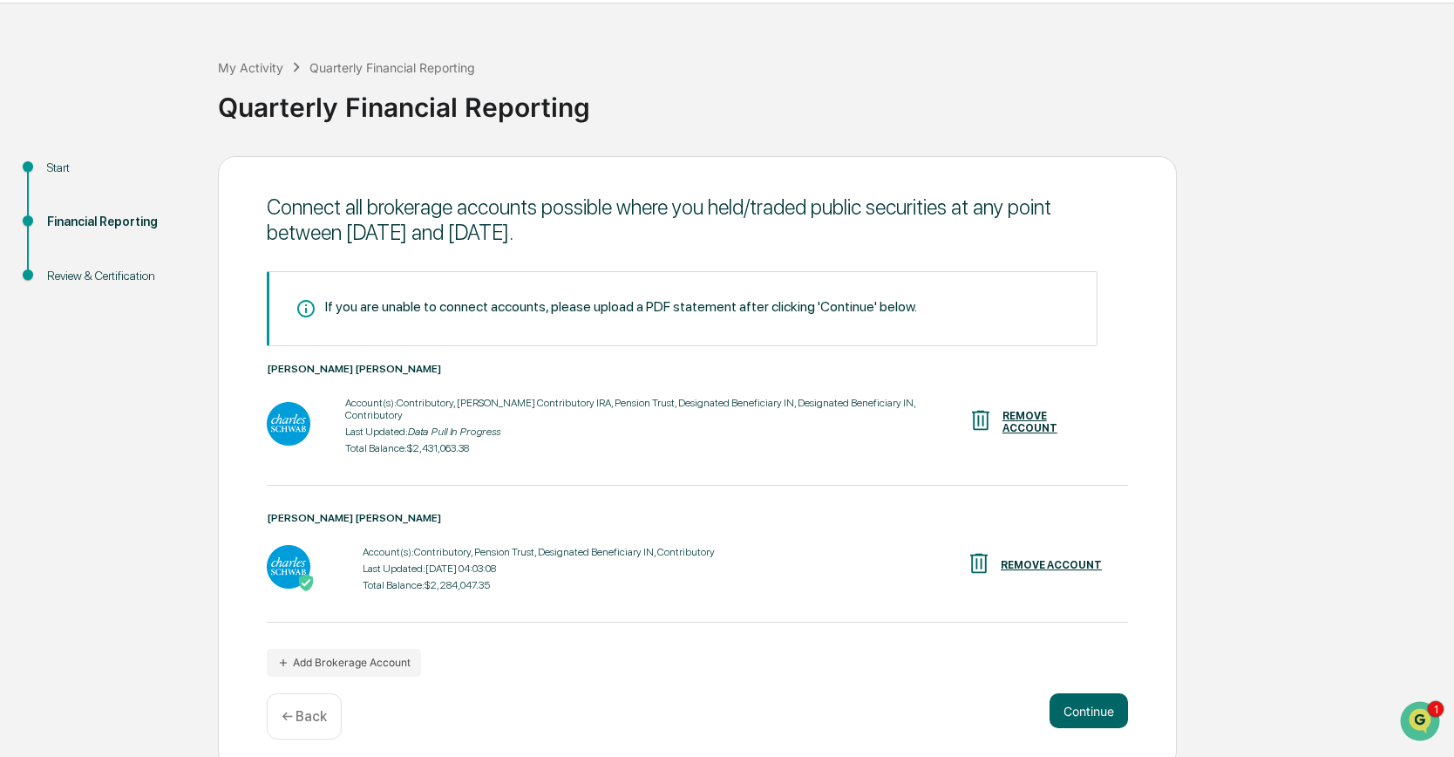
click at [1059, 559] on div "REMOVE ACCOUNT" at bounding box center [1051, 565] width 101 height 12
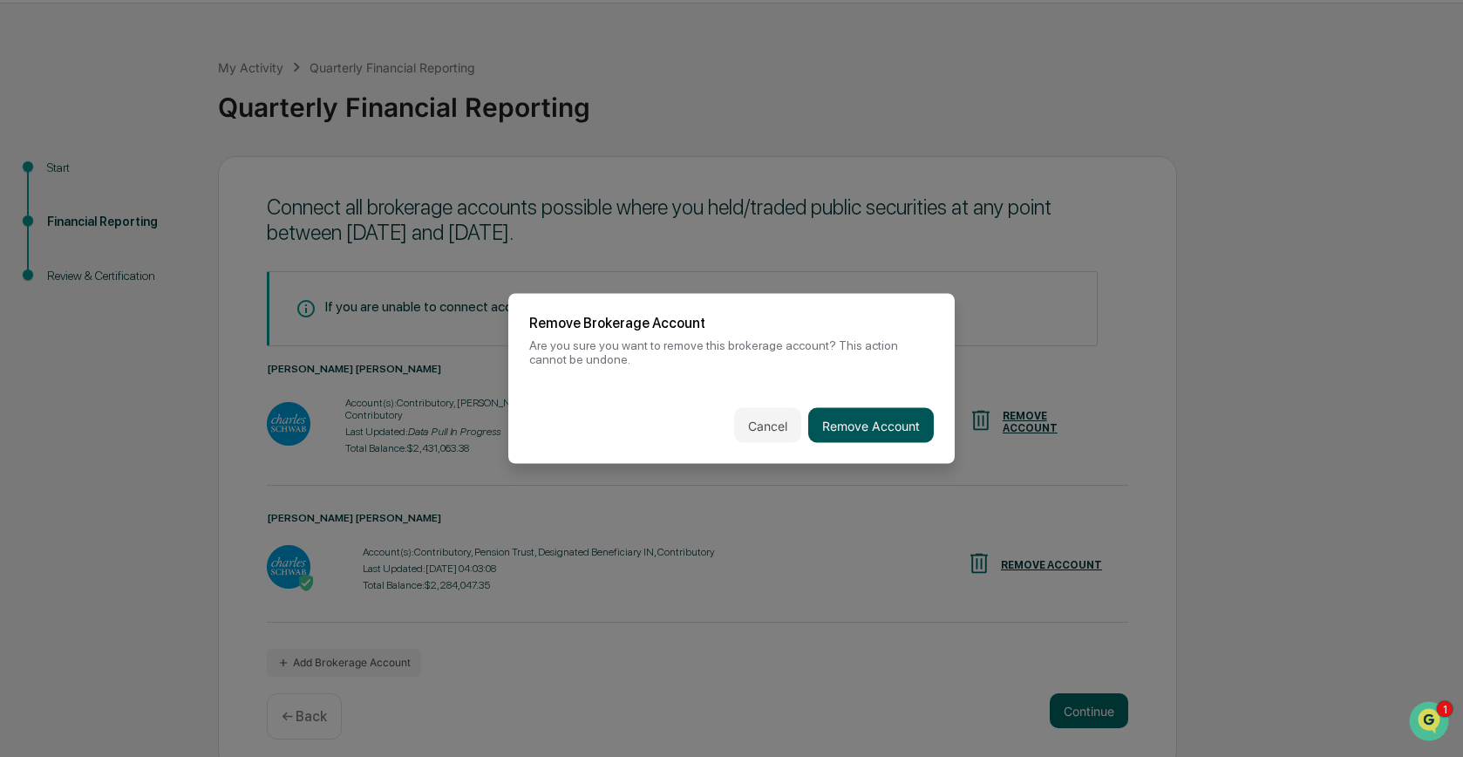
click at [858, 420] on button "Remove Account" at bounding box center [871, 425] width 126 height 35
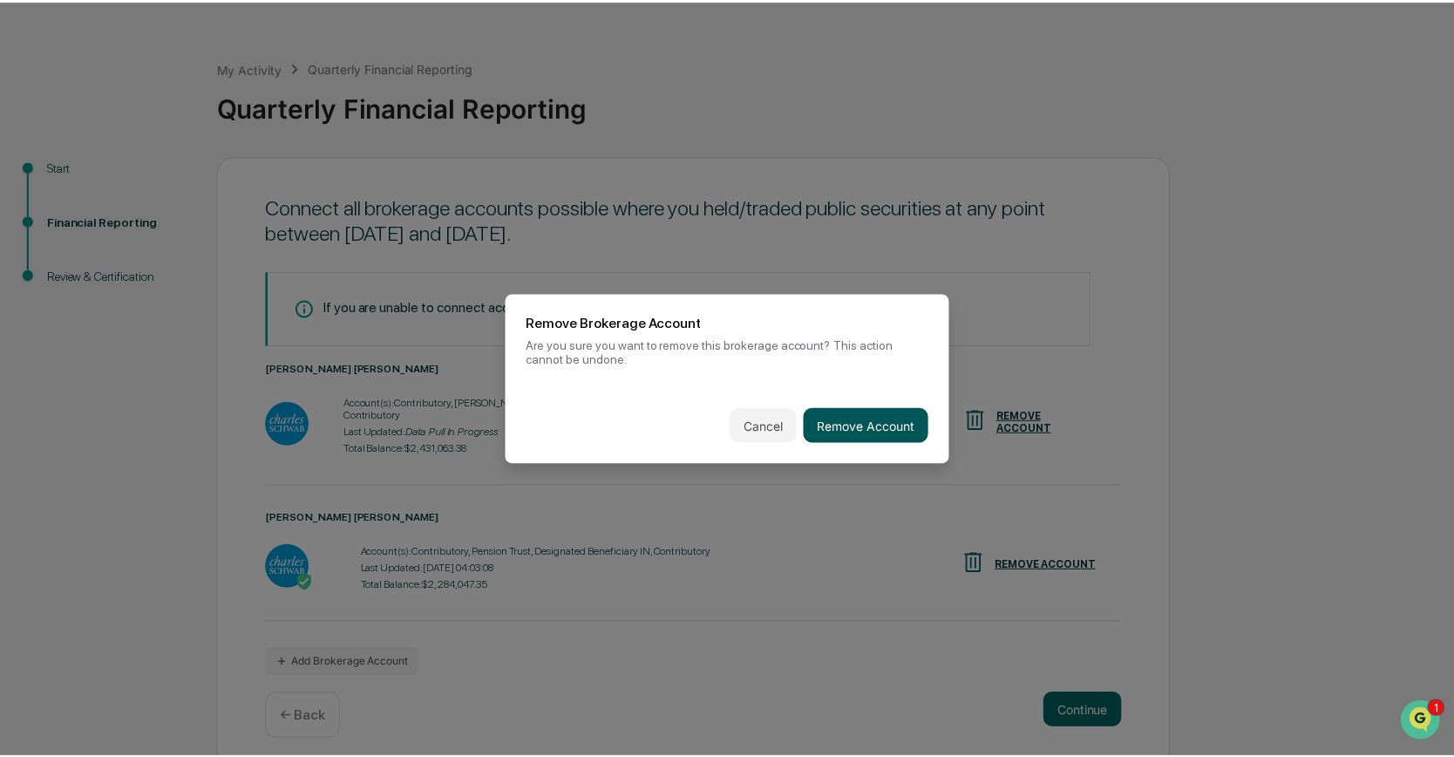
scroll to position [0, 0]
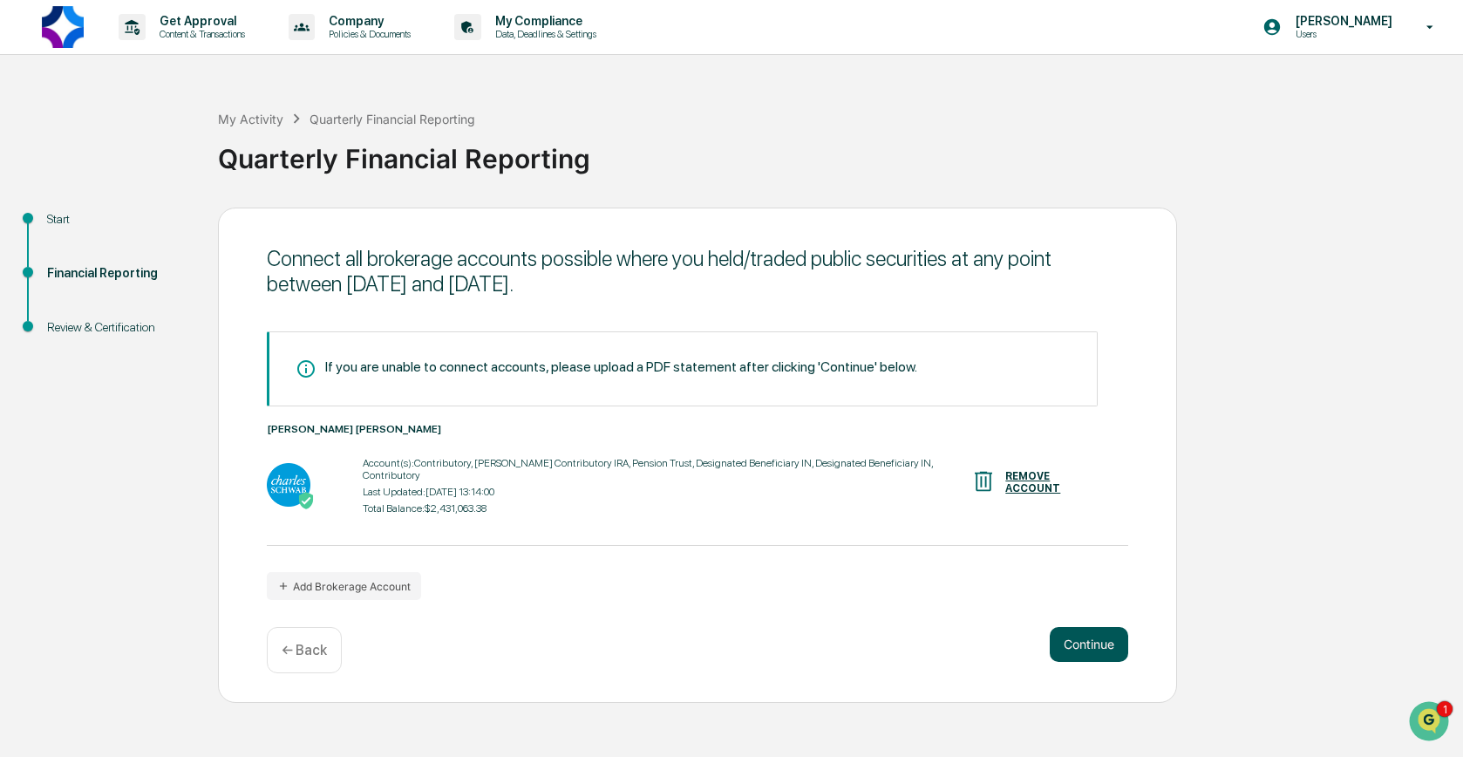
click at [1099, 642] on button "Continue" at bounding box center [1088, 644] width 78 height 35
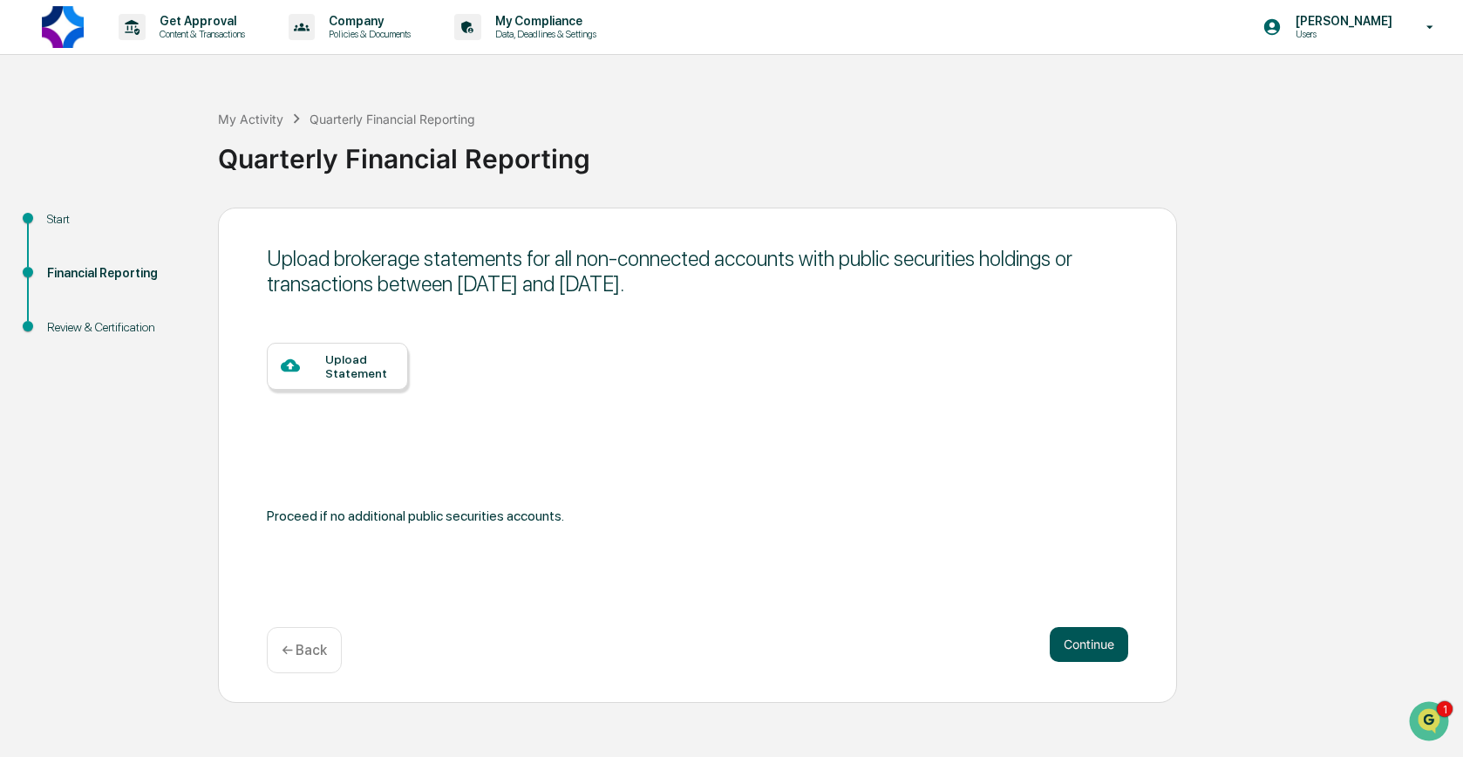
click at [1096, 644] on button "Continue" at bounding box center [1088, 644] width 78 height 35
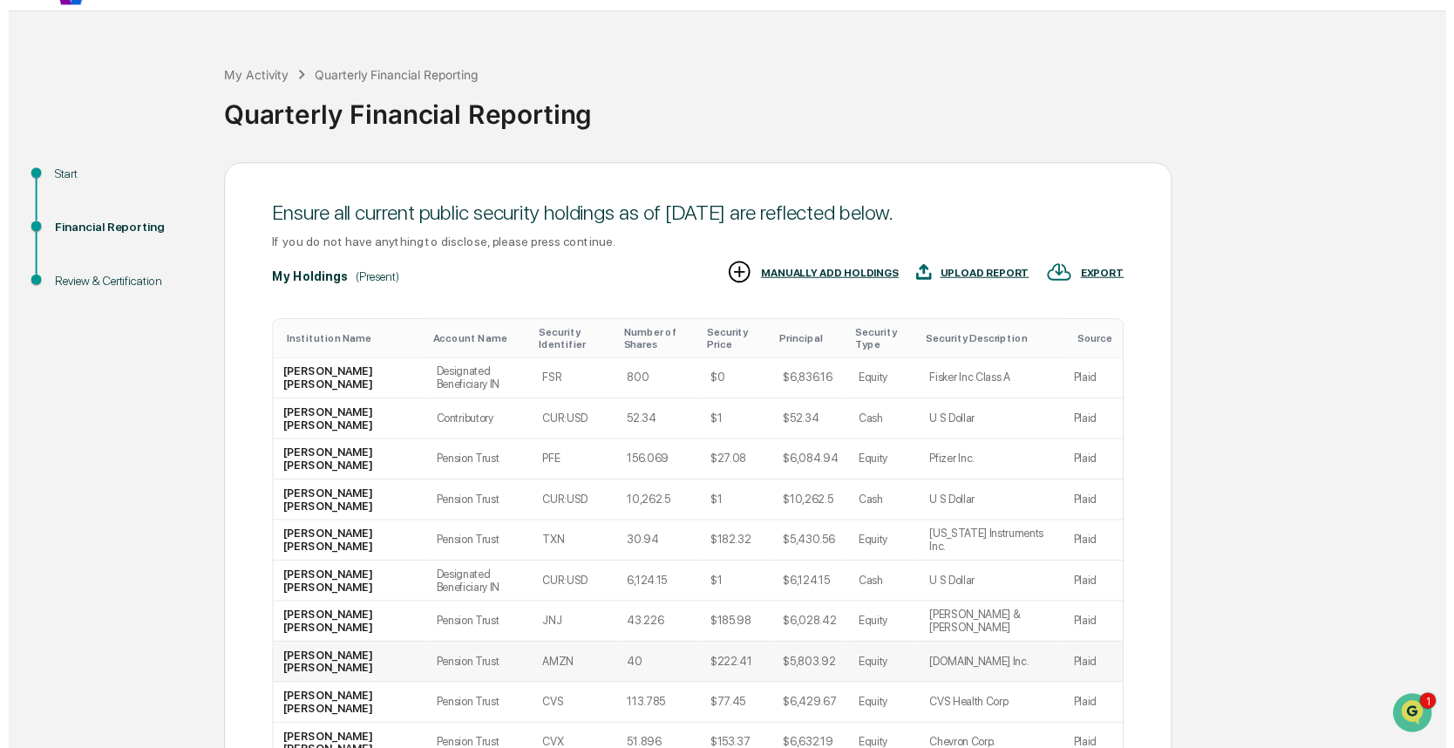
scroll to position [67, 0]
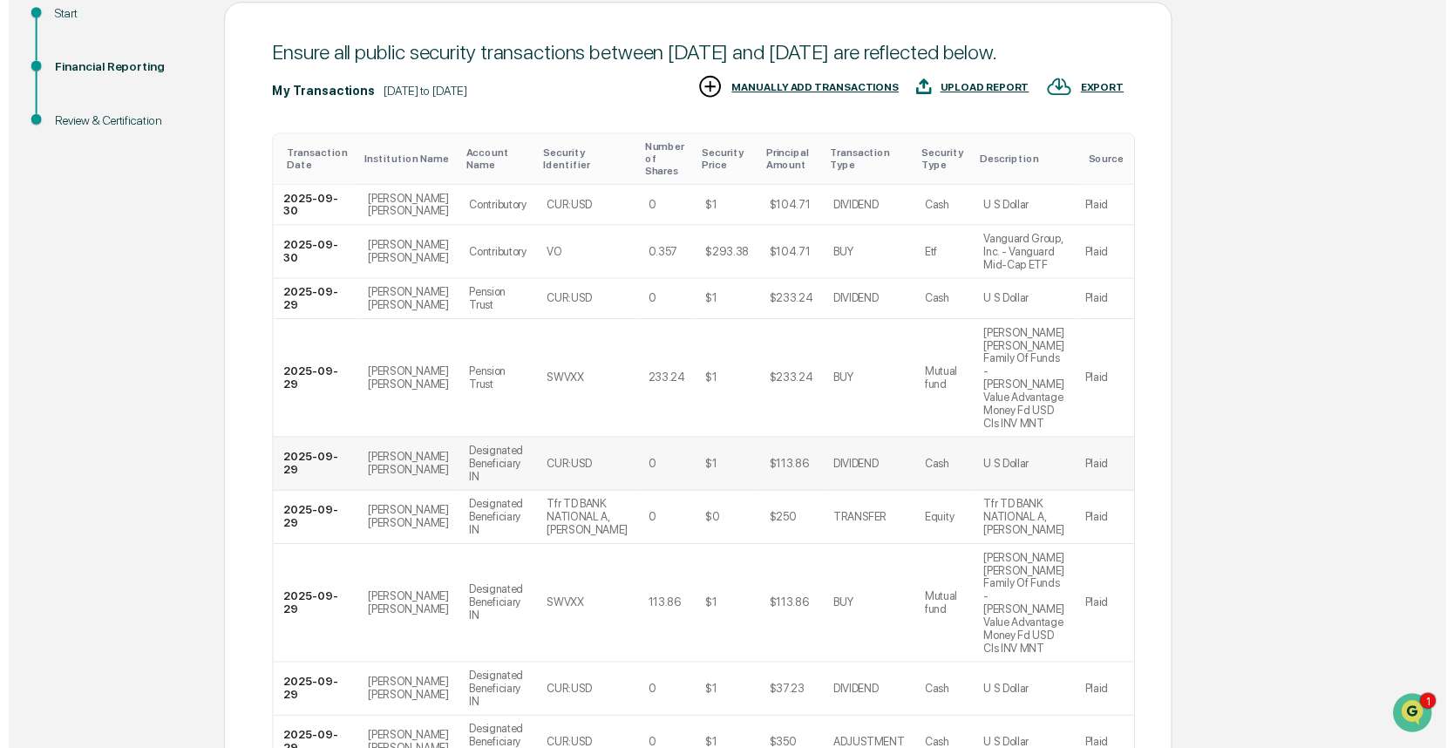
scroll to position [367, 0]
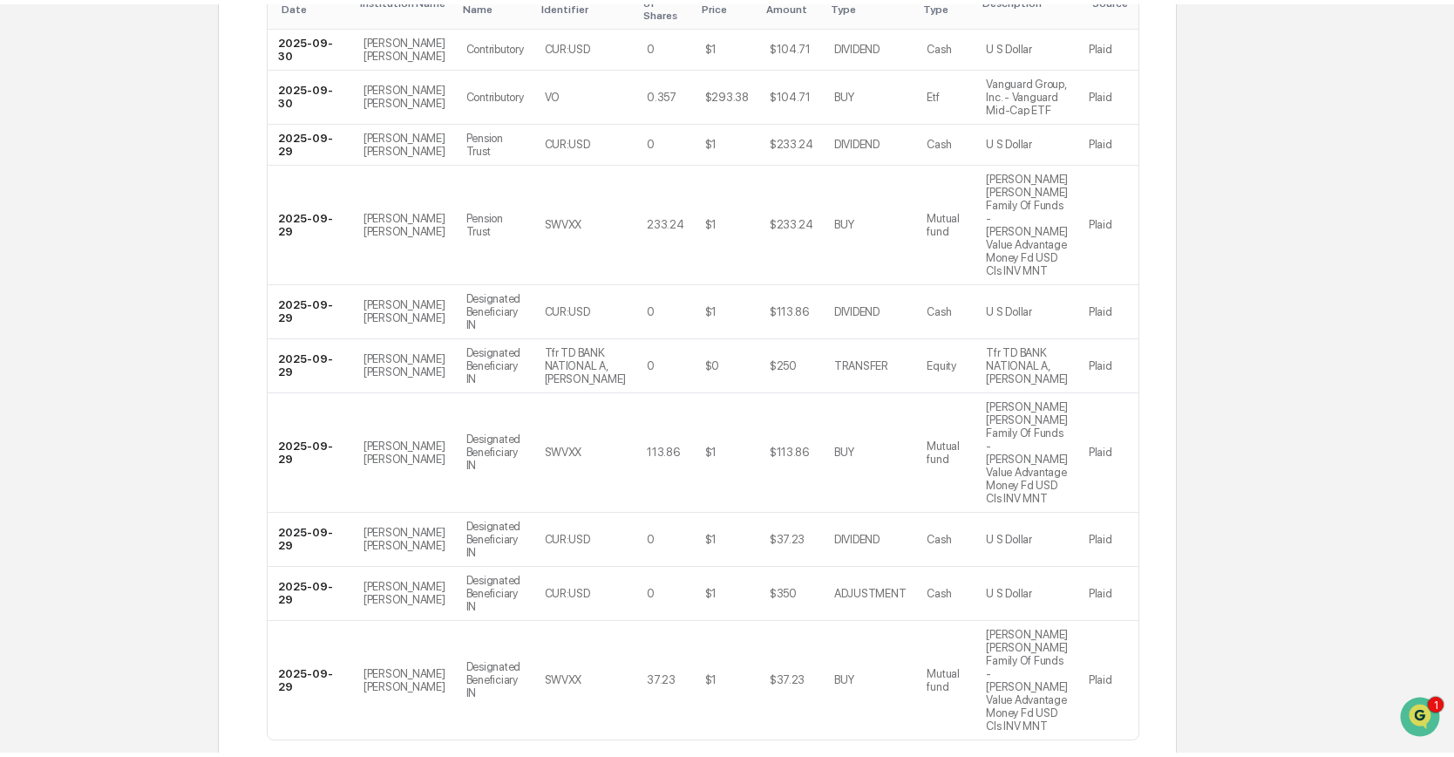
scroll to position [0, 0]
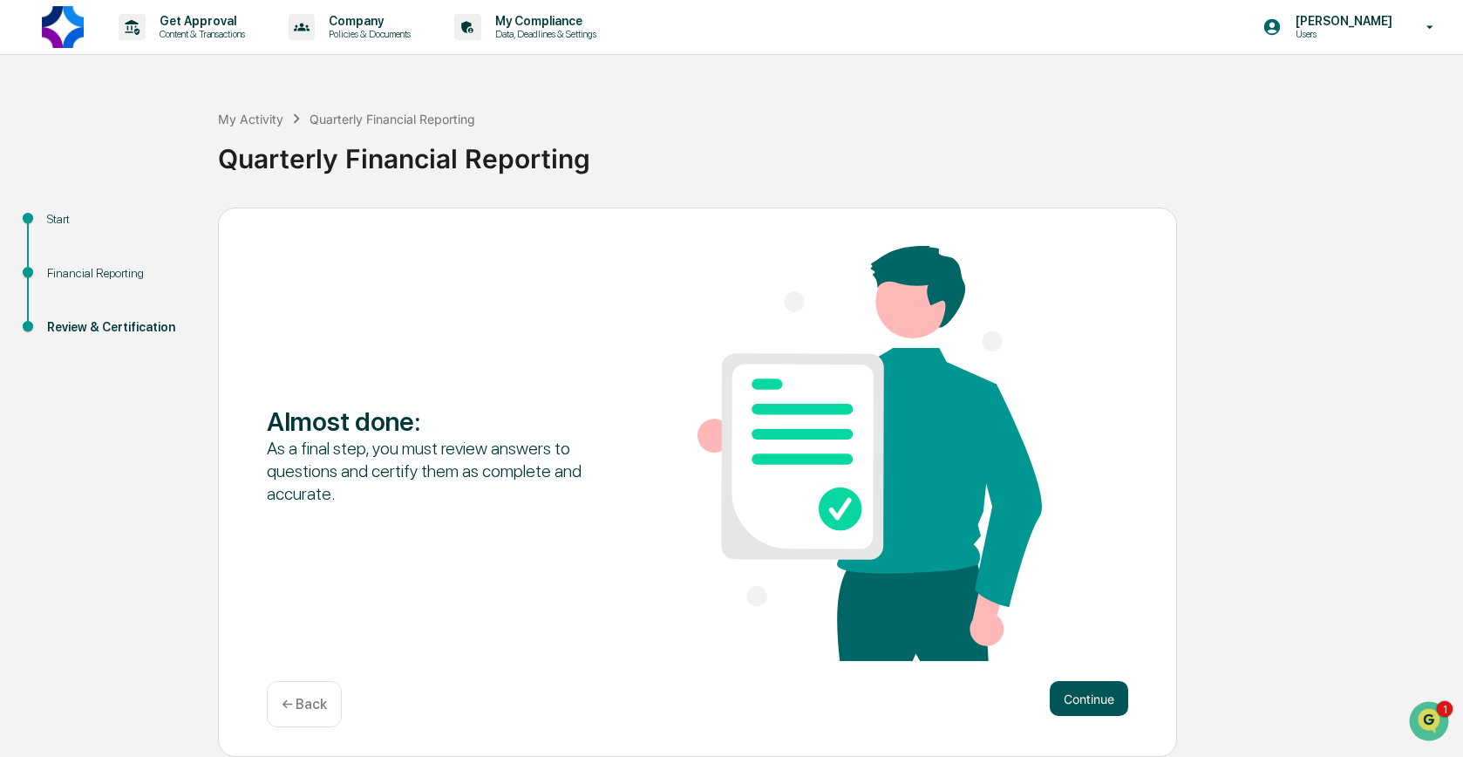
click at [1087, 686] on button "Continue" at bounding box center [1088, 698] width 78 height 35
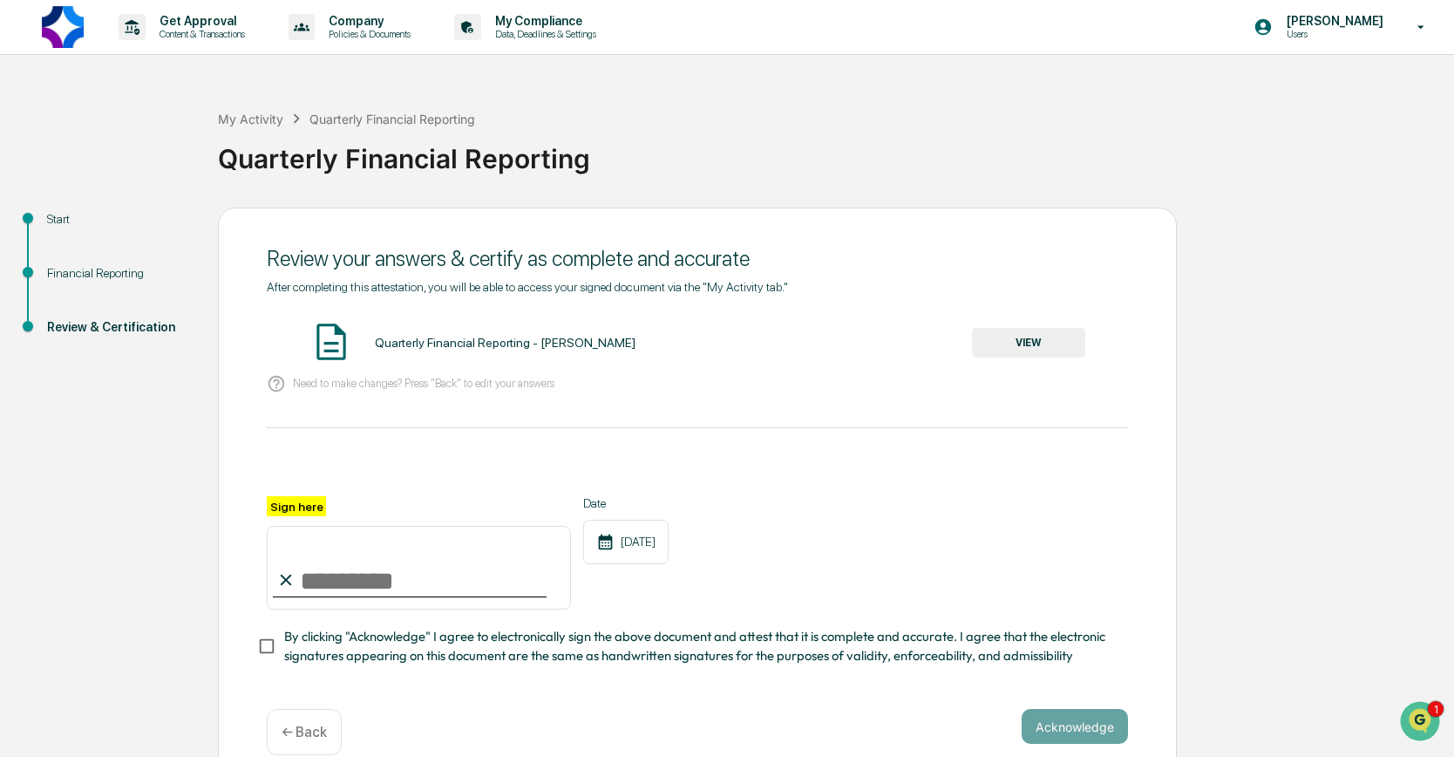
click at [324, 579] on input "Sign here" at bounding box center [419, 568] width 304 height 84
type input "**********"
click at [1081, 730] on button "Acknowledge" at bounding box center [1075, 726] width 106 height 35
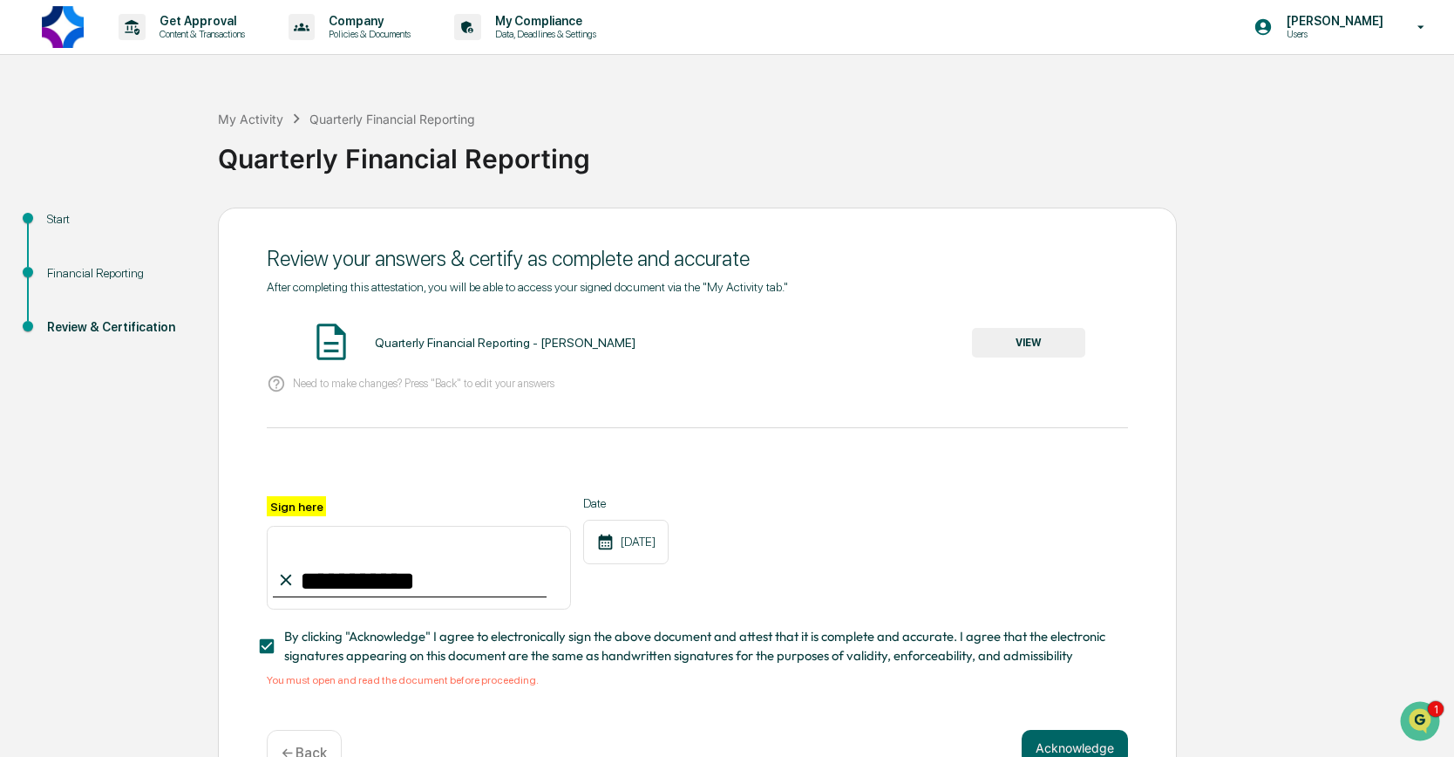
click at [1042, 339] on button "VIEW" at bounding box center [1028, 343] width 113 height 30
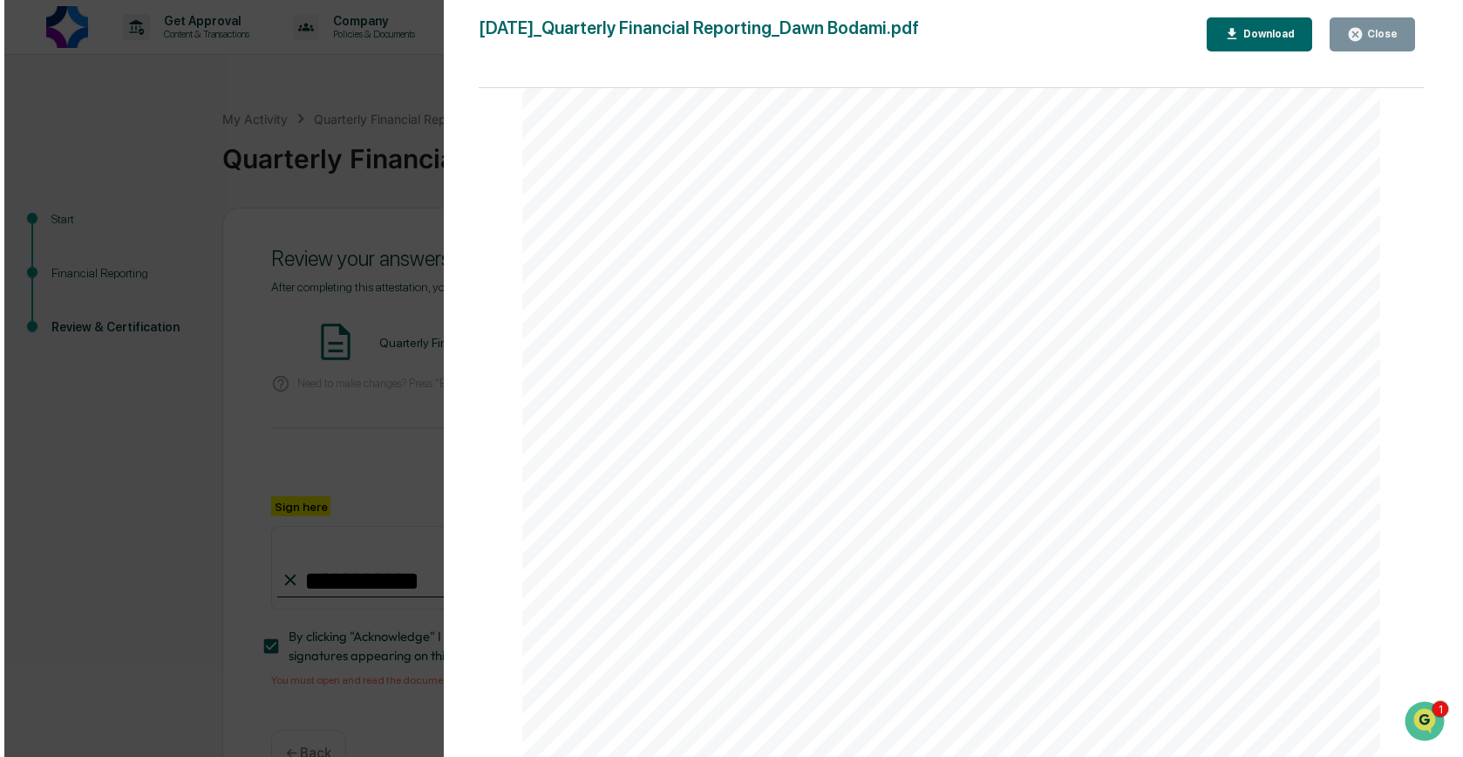
scroll to position [12014, 0]
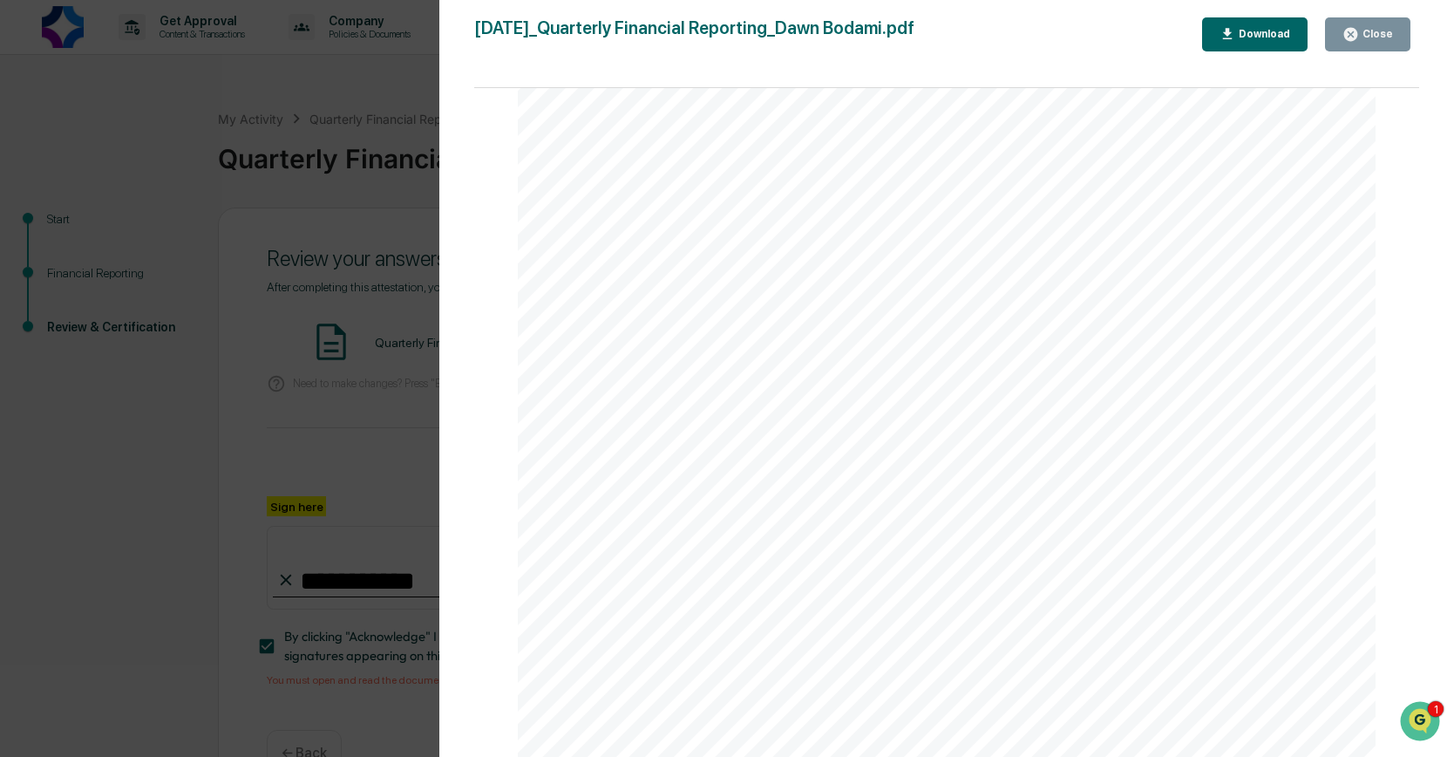
click at [1389, 27] on div "Close" at bounding box center [1367, 34] width 51 height 17
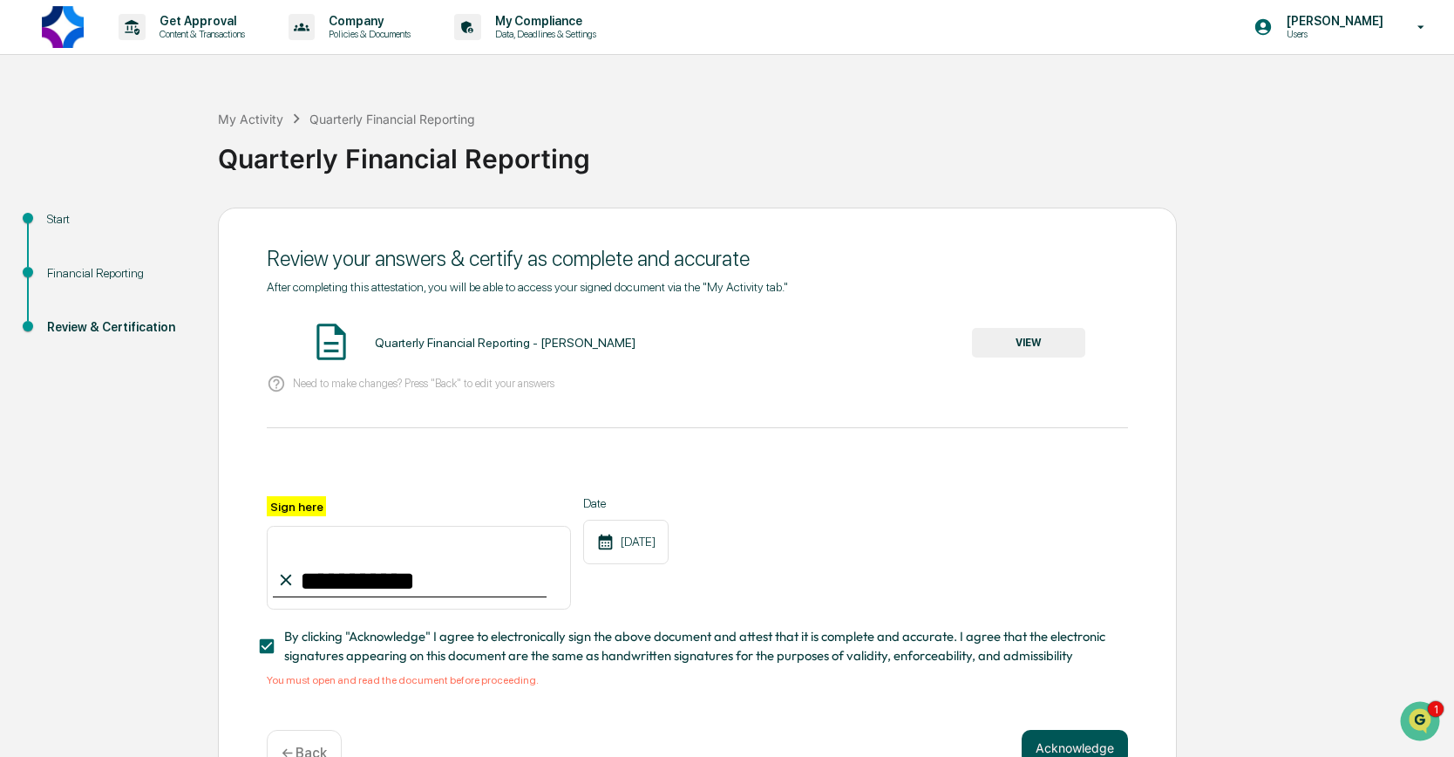
click at [1071, 744] on button "Acknowledge" at bounding box center [1075, 747] width 106 height 35
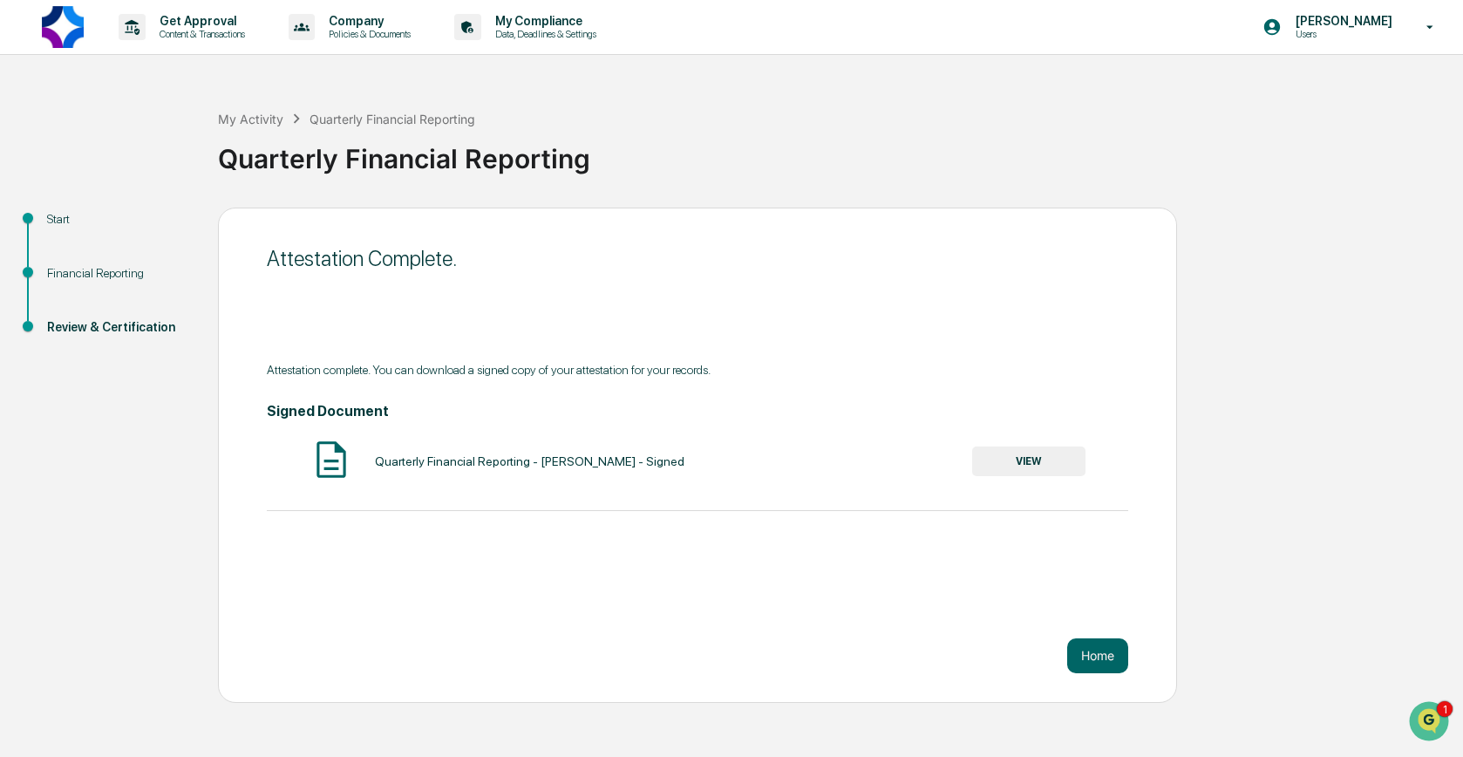
click at [1008, 457] on button "VIEW" at bounding box center [1028, 461] width 113 height 30
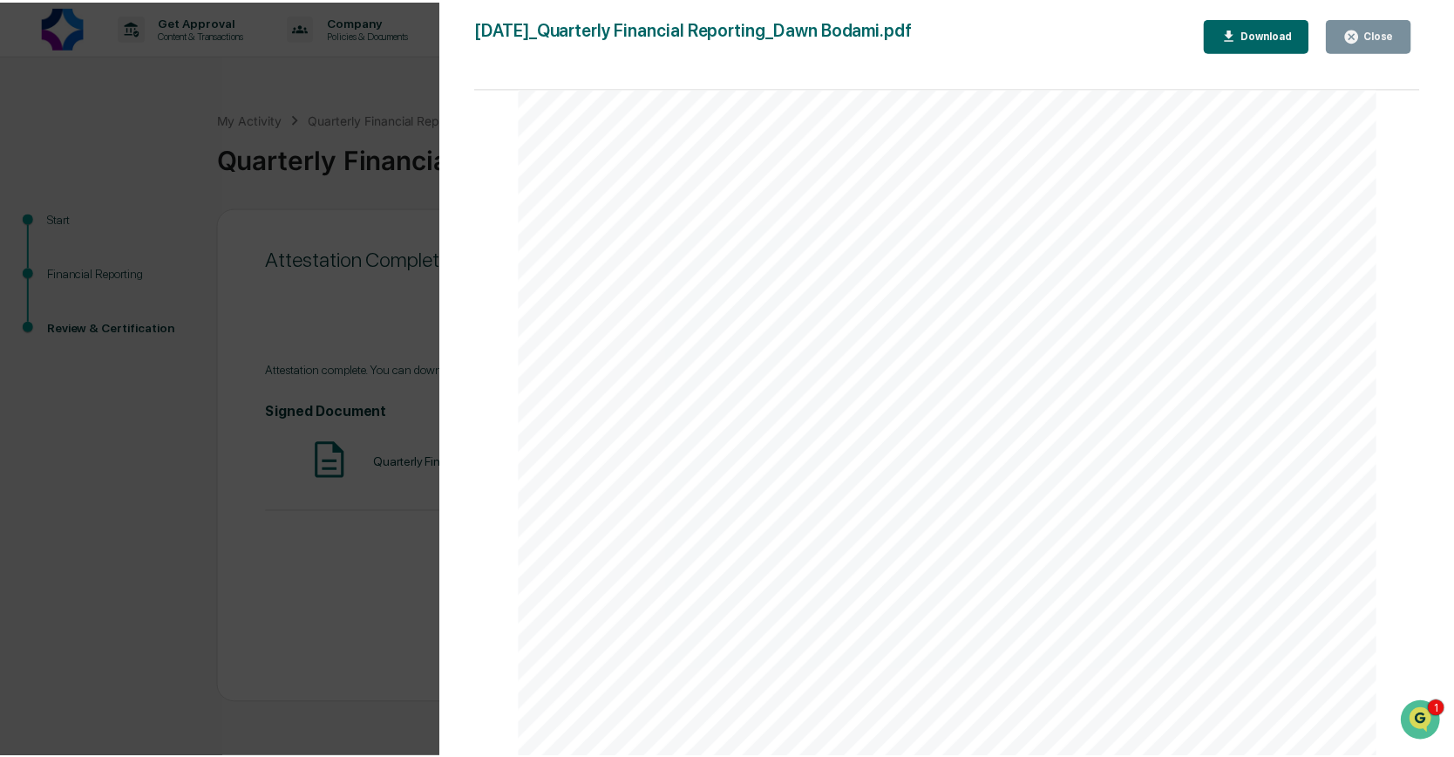
scroll to position [5927, 0]
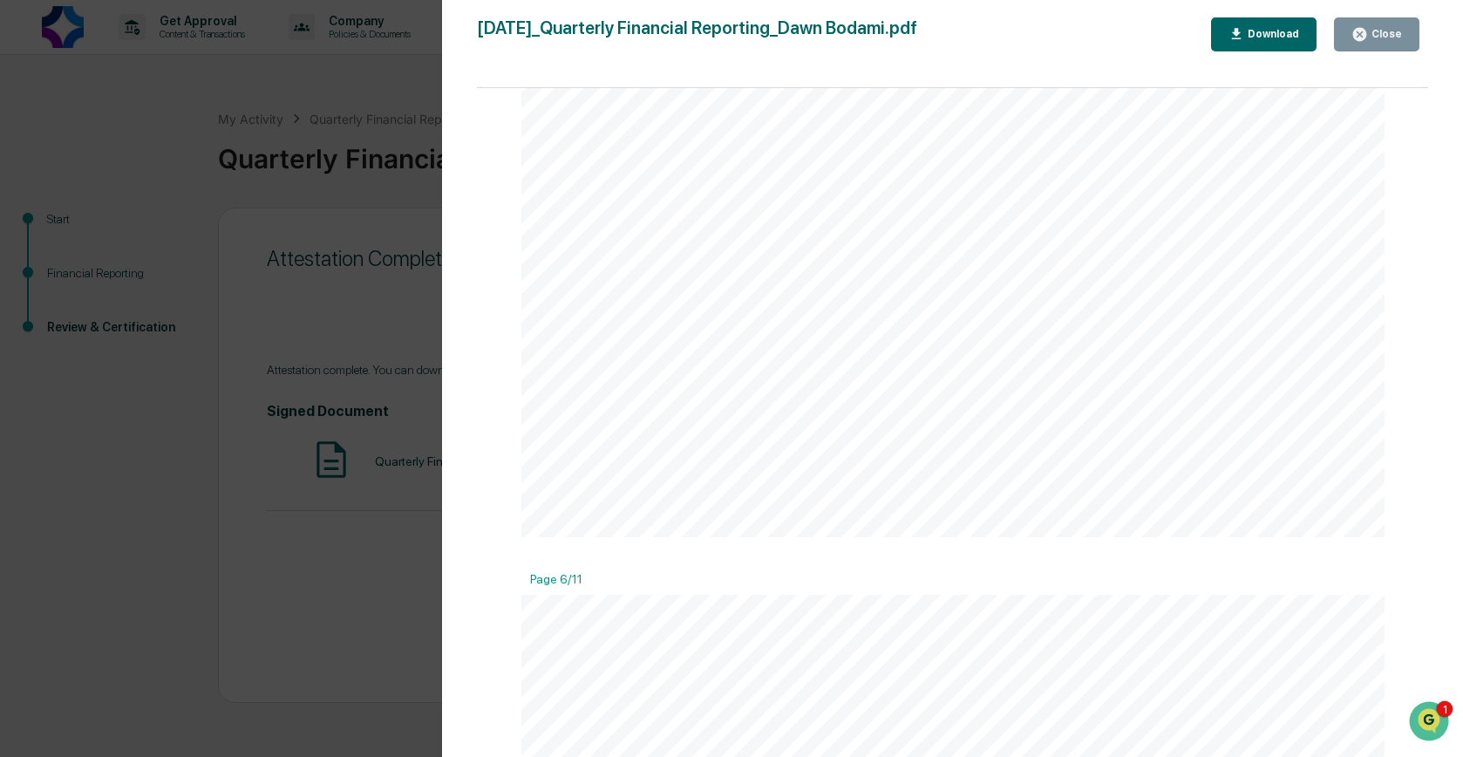
click at [1370, 34] on div "Close" at bounding box center [1385, 34] width 34 height 12
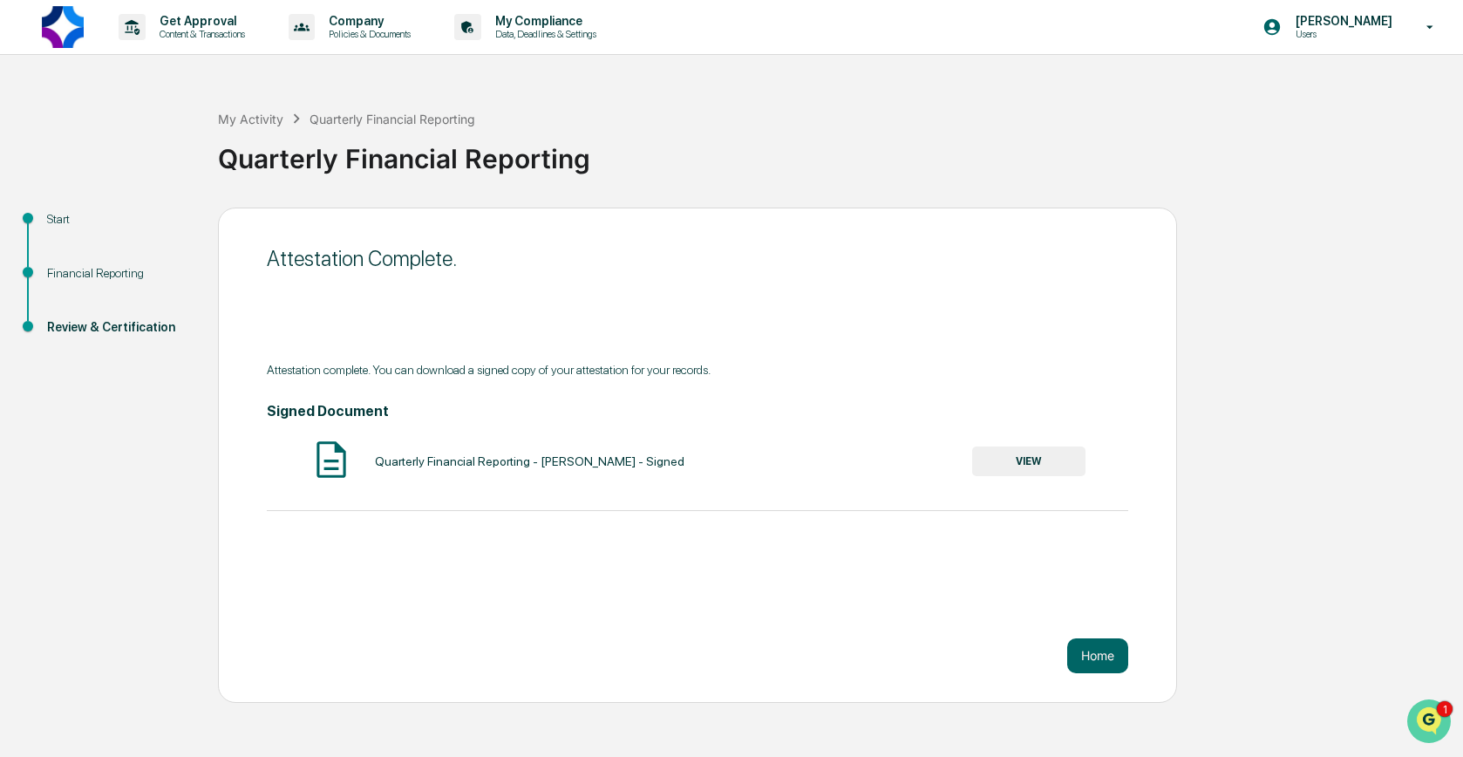
click at [1432, 714] on img "Open customer support" at bounding box center [1429, 720] width 44 height 35
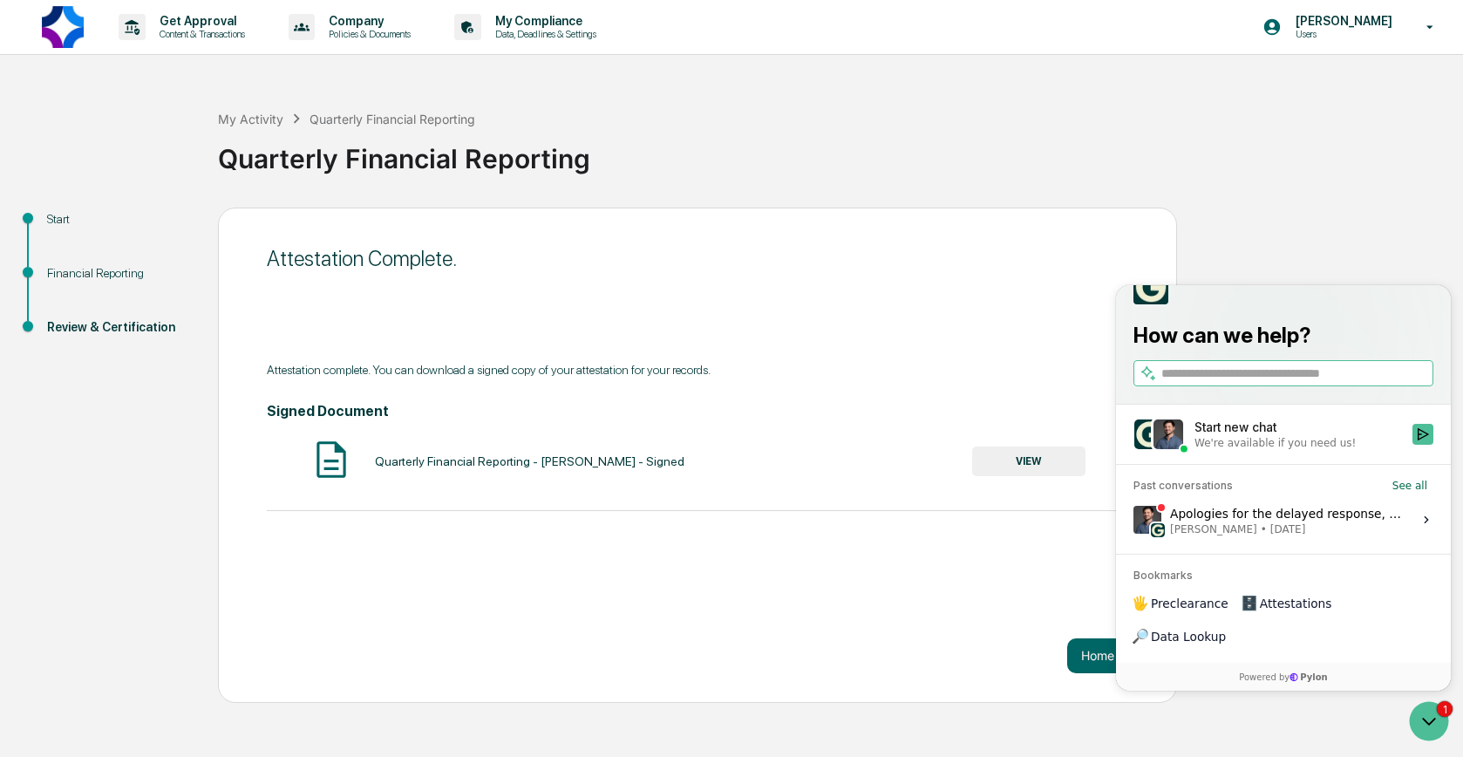
click at [1278, 160] on div "Quarterly Financial Reporting" at bounding box center [836, 151] width 1236 height 45
click at [1435, 723] on icon "Open customer support" at bounding box center [1429, 721] width 44 height 44
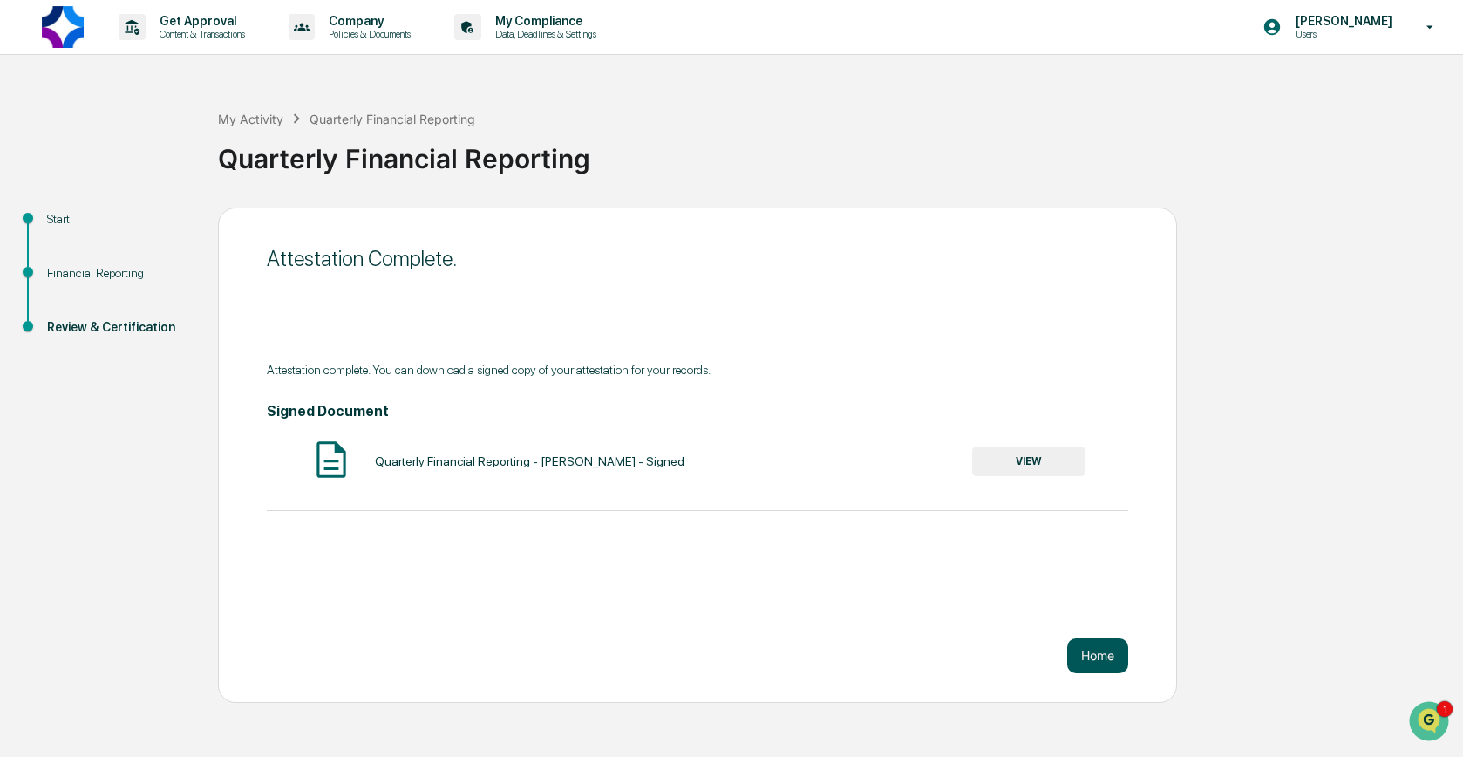
click at [1088, 650] on button "Home" at bounding box center [1097, 655] width 61 height 35
